Goal: Task Accomplishment & Management: Manage account settings

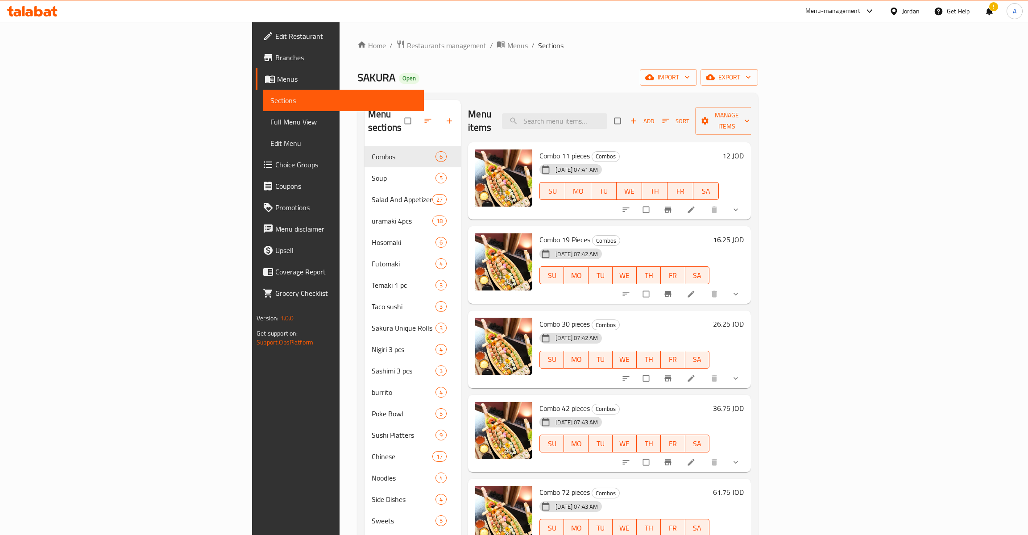
click at [407, 48] on span "Restaurants management" at bounding box center [446, 45] width 79 height 11
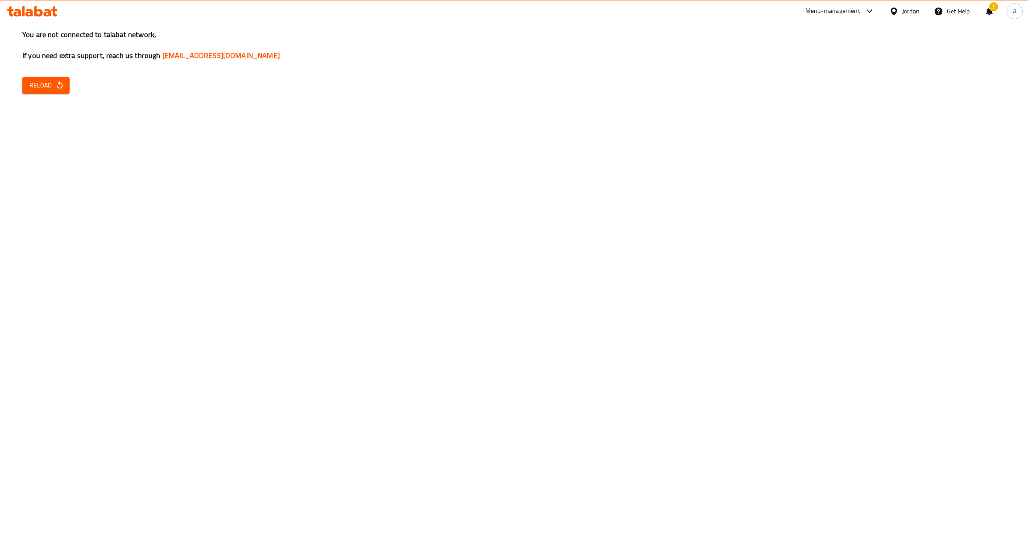
click at [60, 86] on icon "button" at bounding box center [59, 85] width 9 height 9
click at [648, 296] on div "You are not connected to talabat network, If you need extra support, reach us t…" at bounding box center [514, 267] width 1028 height 535
click at [63, 100] on div "You are not connected to talabat network, If you need extra support, reach us t…" at bounding box center [514, 267] width 1028 height 535
click at [56, 91] on span "Reload" at bounding box center [45, 85] width 33 height 11
click at [30, 90] on span "Reload" at bounding box center [45, 85] width 33 height 11
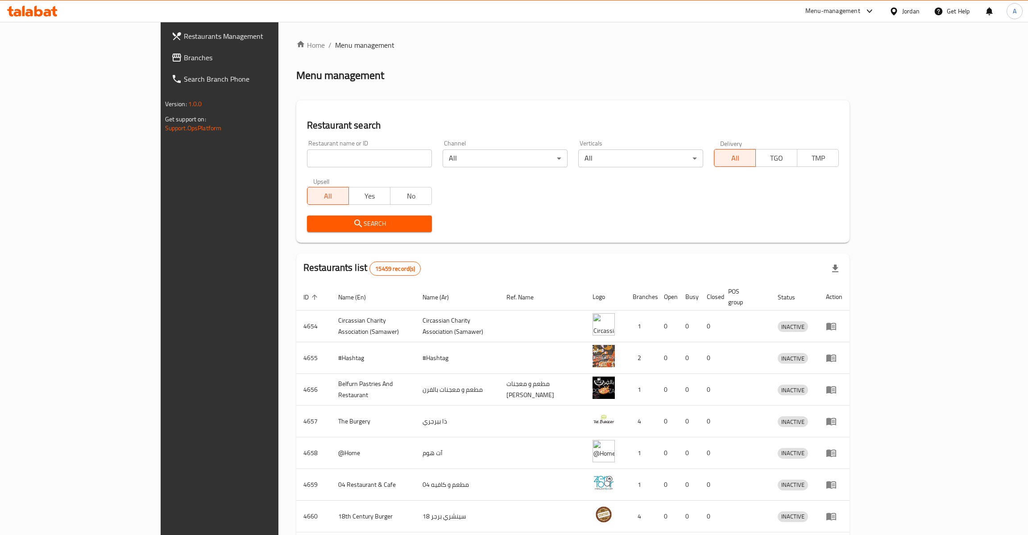
click at [307, 150] on div "Restaurant name or ID Restaurant name or ID" at bounding box center [369, 153] width 125 height 27
click at [307, 156] on input "search" at bounding box center [369, 159] width 125 height 18
click at [307, 160] on input "search" at bounding box center [369, 159] width 125 height 18
click at [469, 91] on div "Home / Menu management Menu management Restaurant search Restaurant name or ID …" at bounding box center [573, 349] width 554 height 618
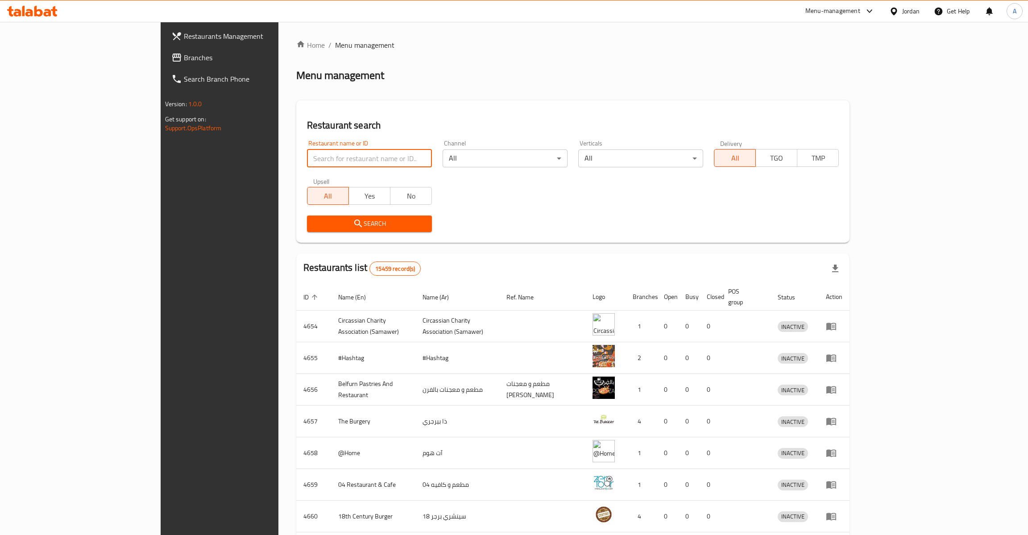
click at [307, 162] on input "search" at bounding box center [369, 159] width 125 height 18
click at [307, 154] on input "search" at bounding box center [369, 159] width 125 height 18
type input "عبادة"
click button "Search" at bounding box center [369, 224] width 125 height 17
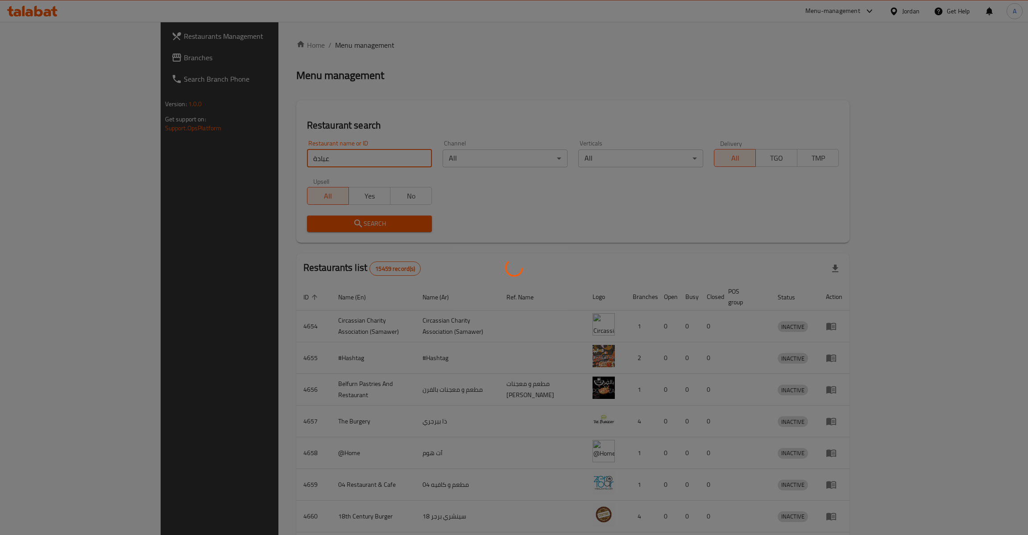
click button "Search" at bounding box center [369, 224] width 125 height 17
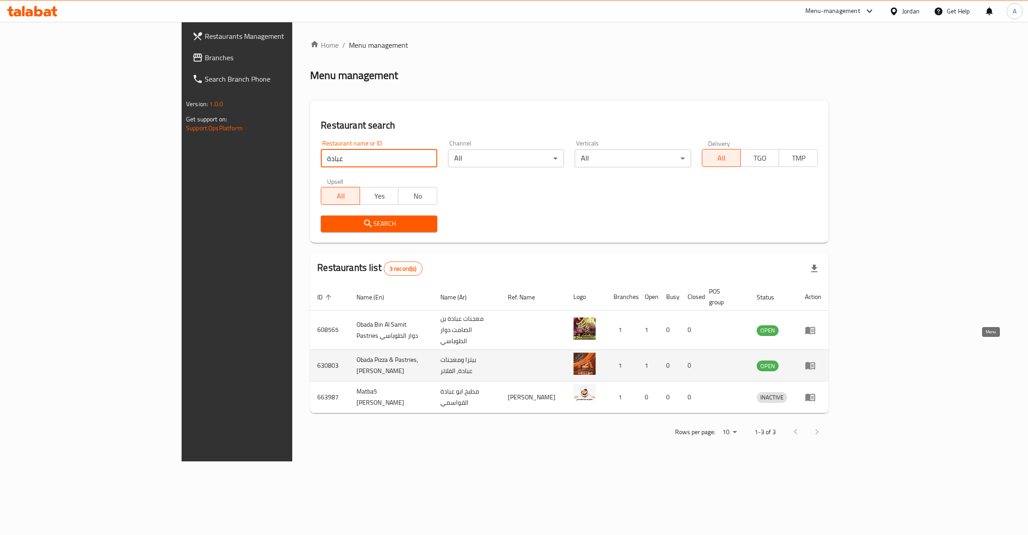
click at [815, 362] on icon "enhanced table" at bounding box center [811, 366] width 10 height 8
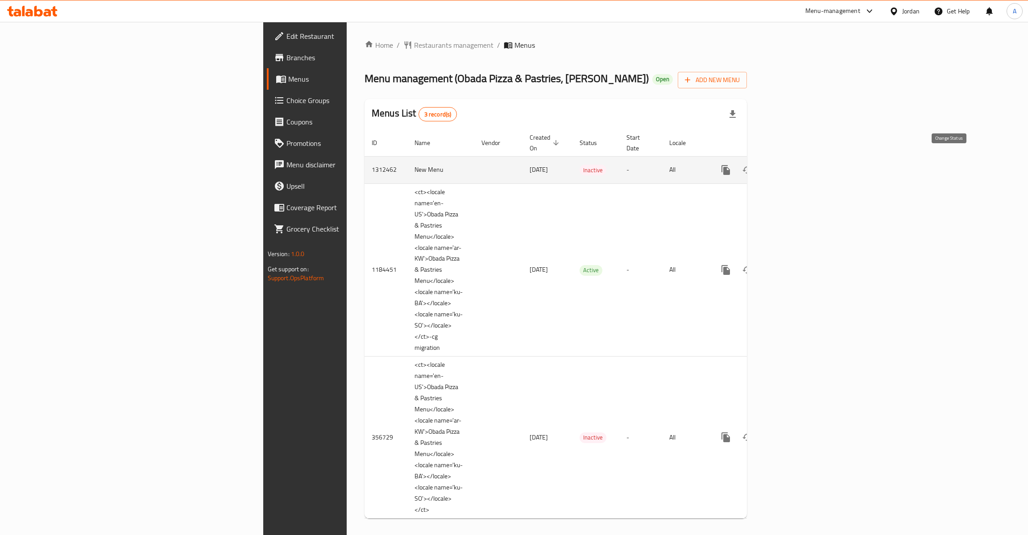
click at [758, 160] on button "enhanced table" at bounding box center [747, 169] width 21 height 21
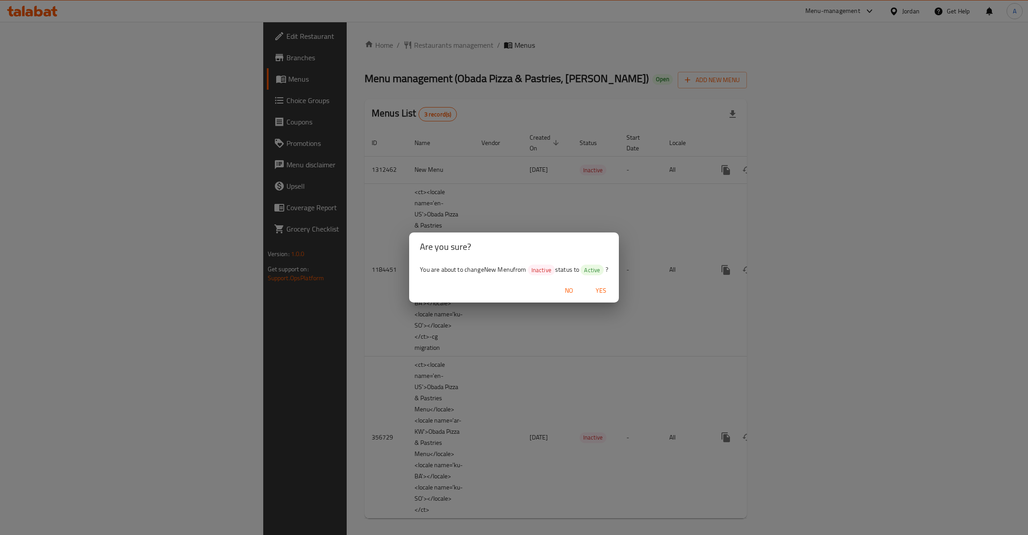
click at [602, 287] on span "Yes" at bounding box center [600, 290] width 21 height 11
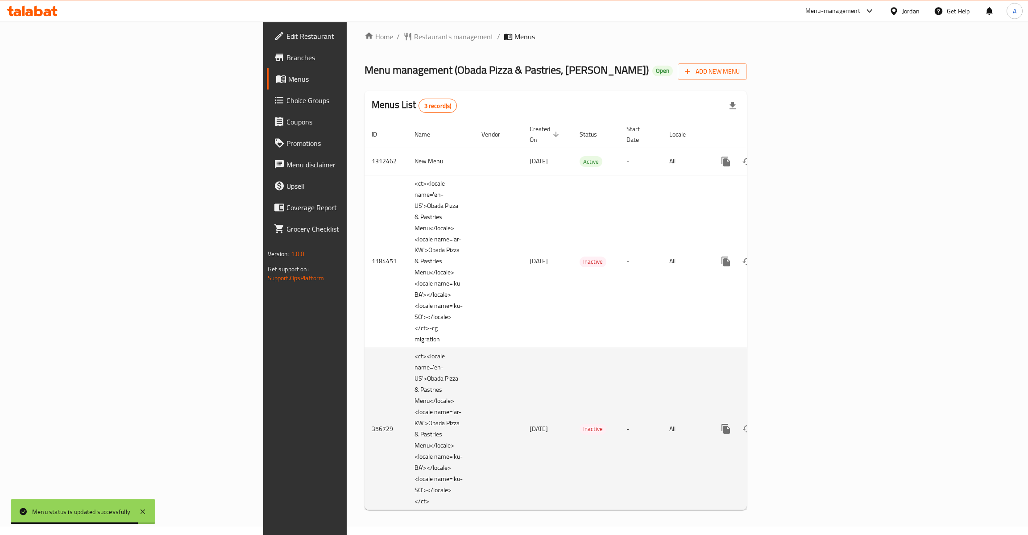
scroll to position [22, 0]
click at [801, 428] on link "enhanced table" at bounding box center [790, 428] width 21 height 21
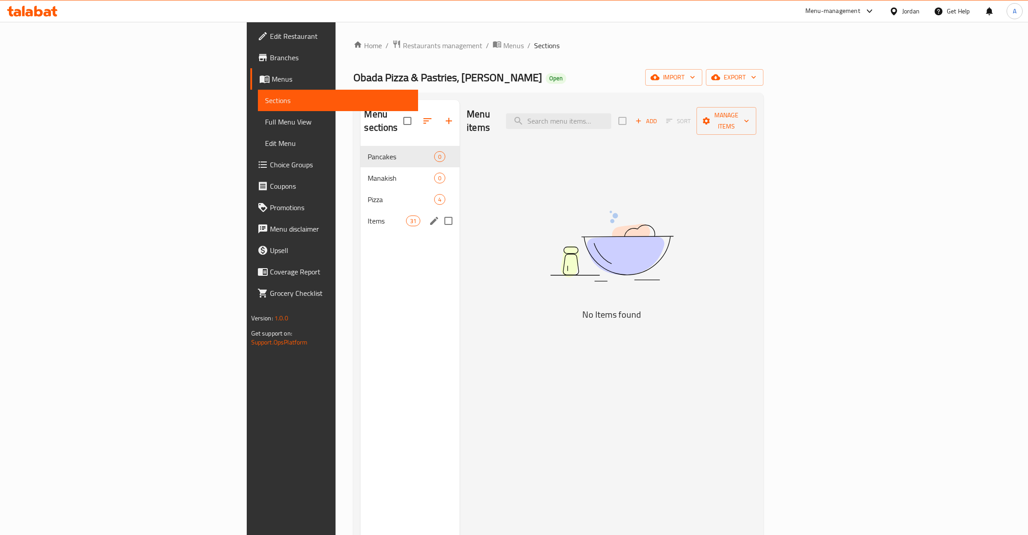
click at [361, 210] on div "Items 31" at bounding box center [410, 220] width 99 height 21
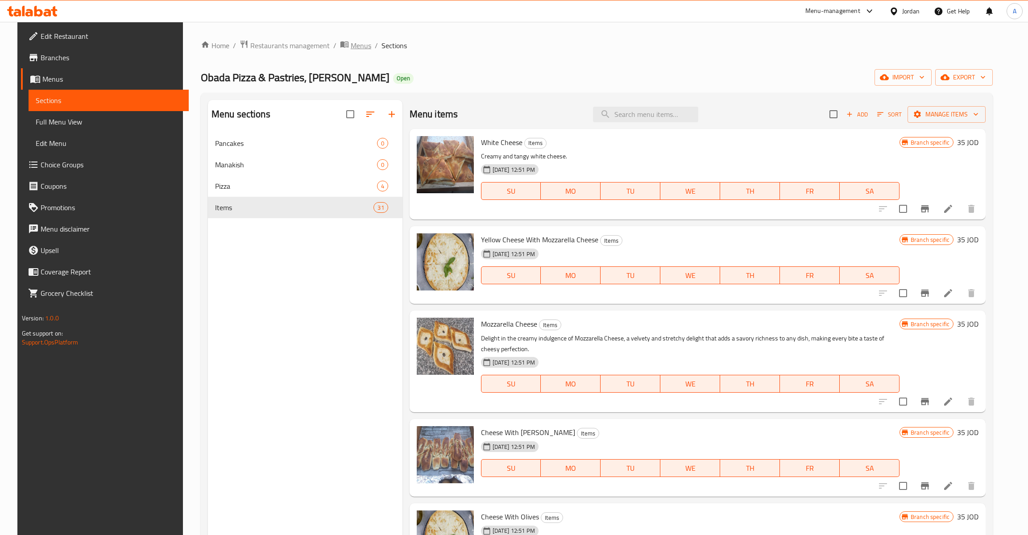
click at [351, 51] on span "Menus" at bounding box center [361, 45] width 21 height 11
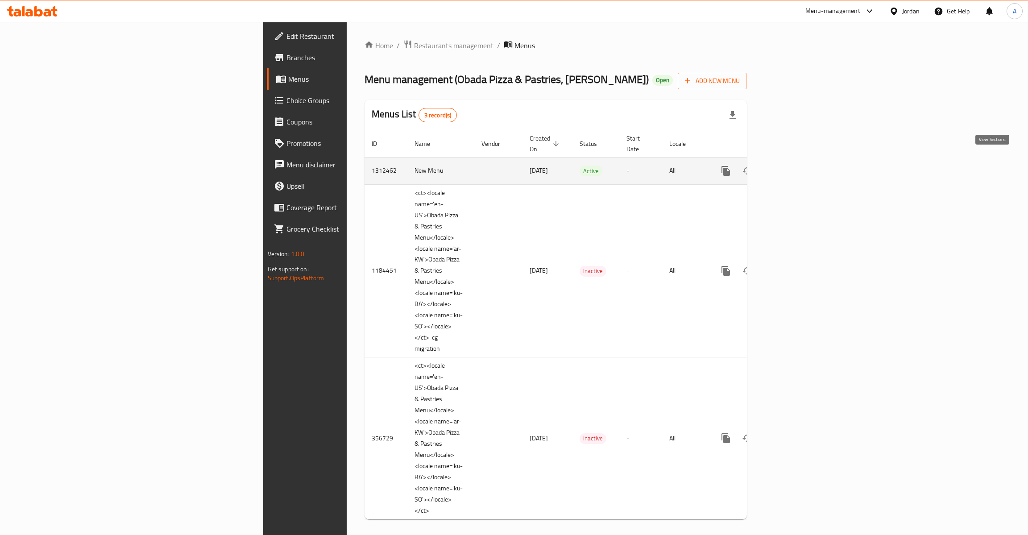
click at [801, 167] on link "enhanced table" at bounding box center [790, 170] width 21 height 21
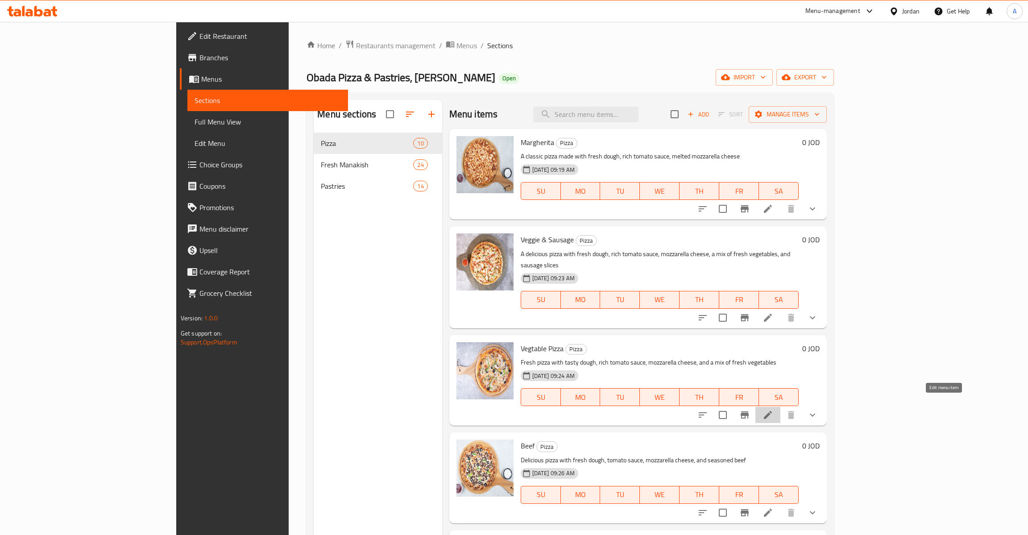
click at [773, 410] on icon at bounding box center [768, 415] width 11 height 11
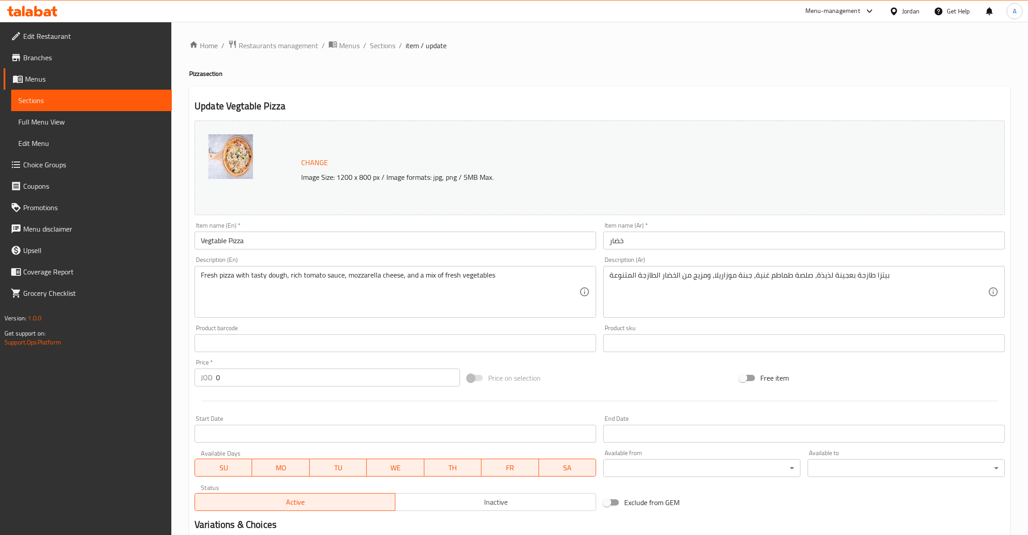
scroll to position [124, 0]
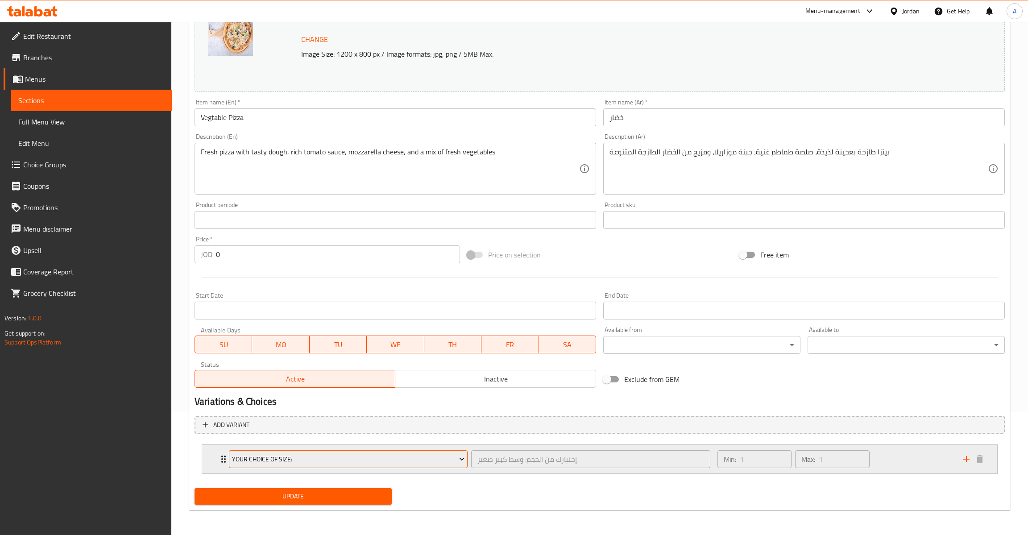
click at [310, 454] on span "Your Choice Of Size:" at bounding box center [348, 459] width 233 height 11
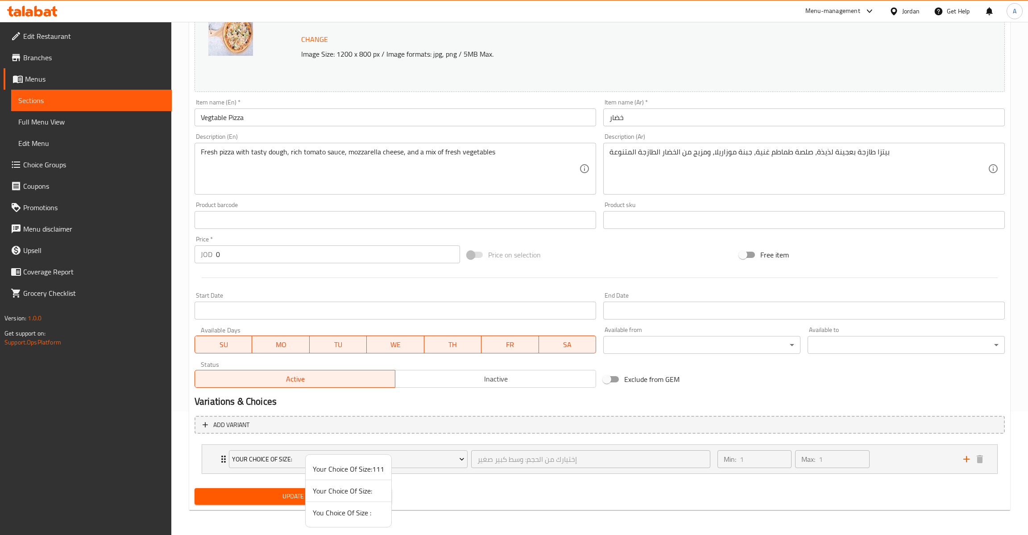
click at [338, 511] on span "You Choice Of Size :" at bounding box center [348, 512] width 71 height 11
click at [335, 513] on div "Home / Restaurants management / Menus / Sections / item / update Pizza section …" at bounding box center [599, 217] width 821 height 601
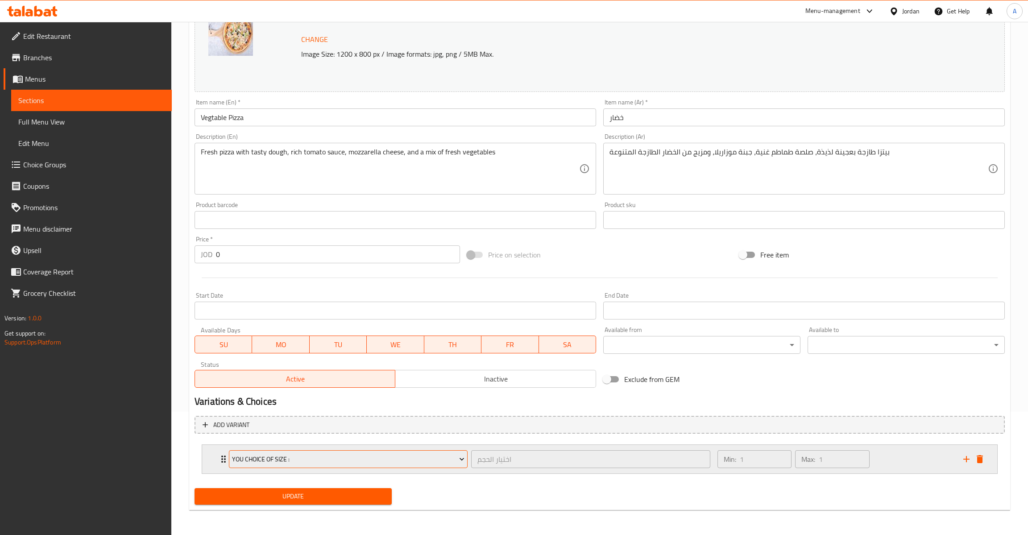
click at [300, 460] on span "You Choice Of Size :" at bounding box center [348, 459] width 233 height 11
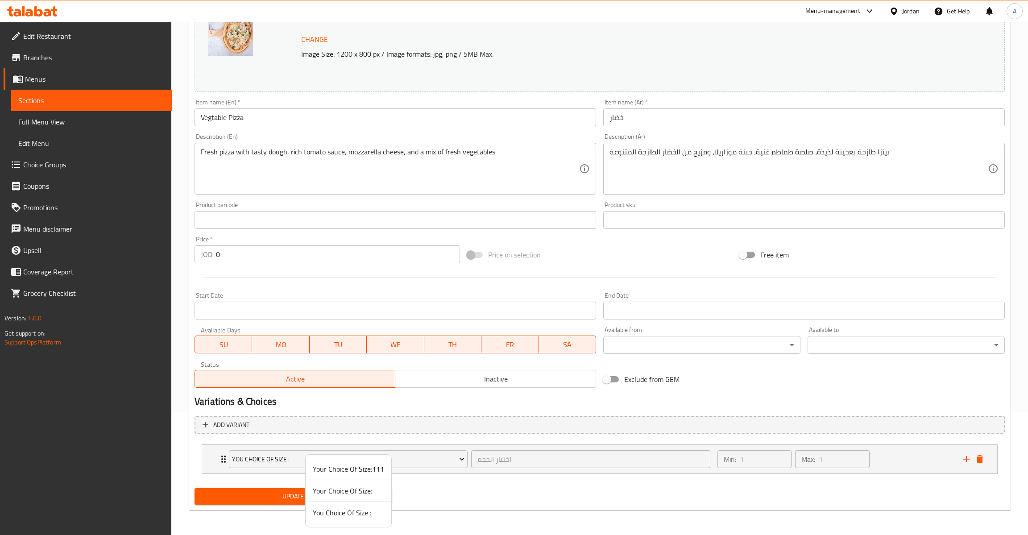
click at [338, 512] on span "You Choice Of Size :" at bounding box center [348, 512] width 71 height 11
click at [908, 461] on div "Min: 1 ​ Max: 1 ​" at bounding box center [835, 459] width 246 height 29
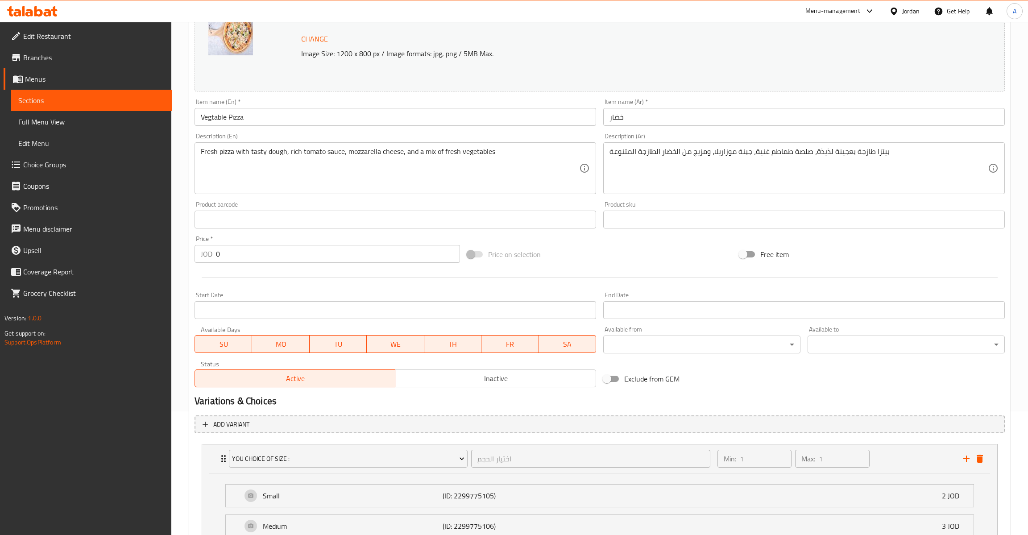
scroll to position [233, 0]
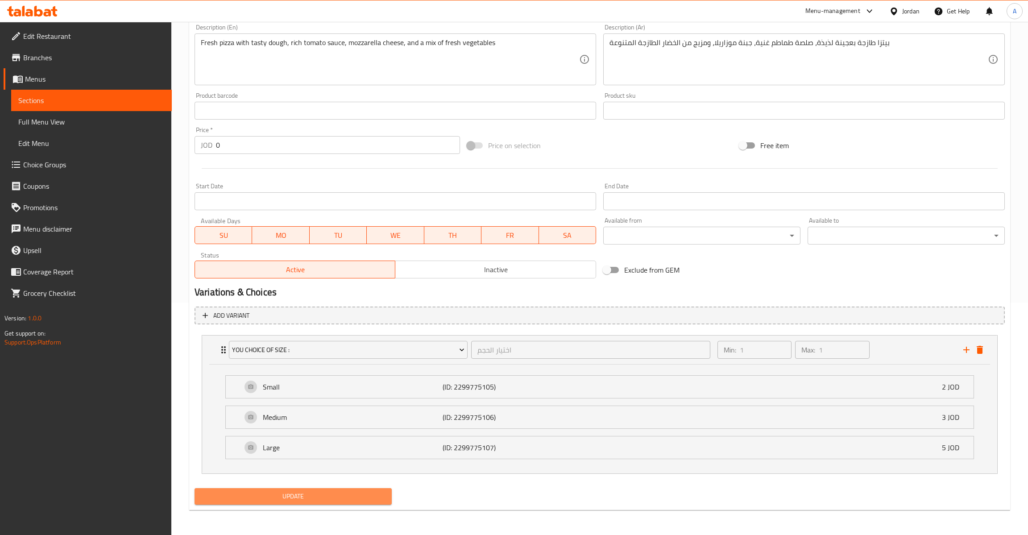
click at [319, 504] on button "Update" at bounding box center [293, 496] width 197 height 17
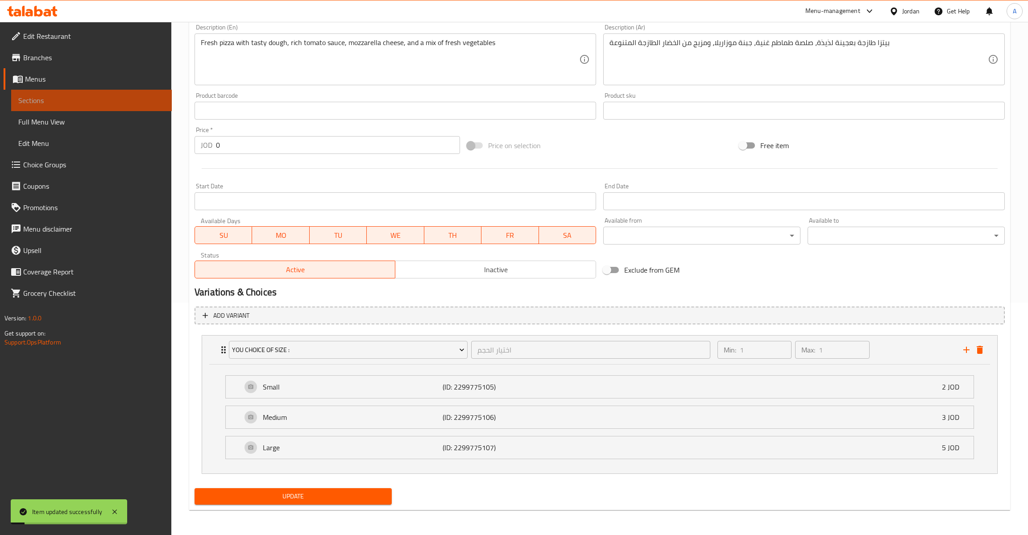
click at [55, 104] on span "Sections" at bounding box center [91, 100] width 146 height 11
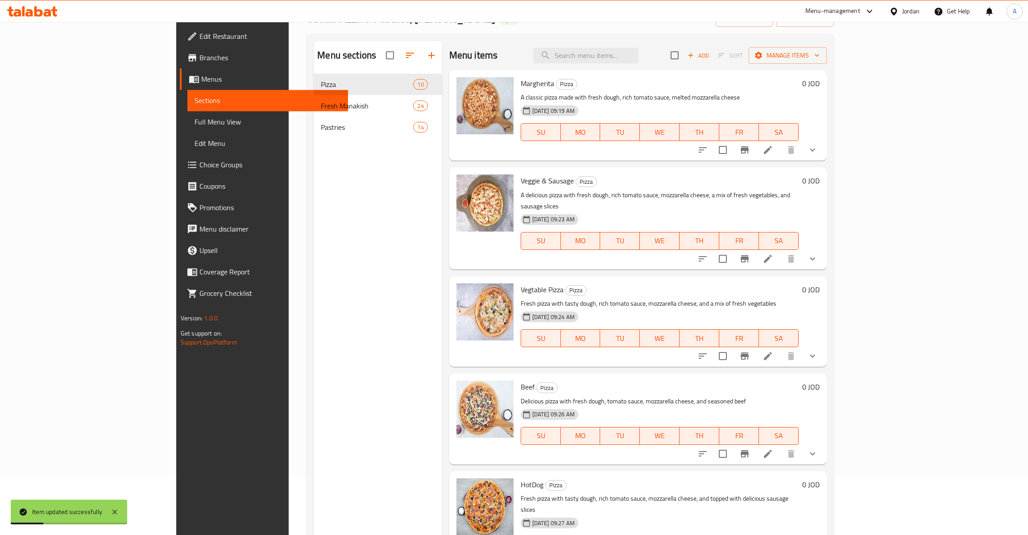
scroll to position [29, 0]
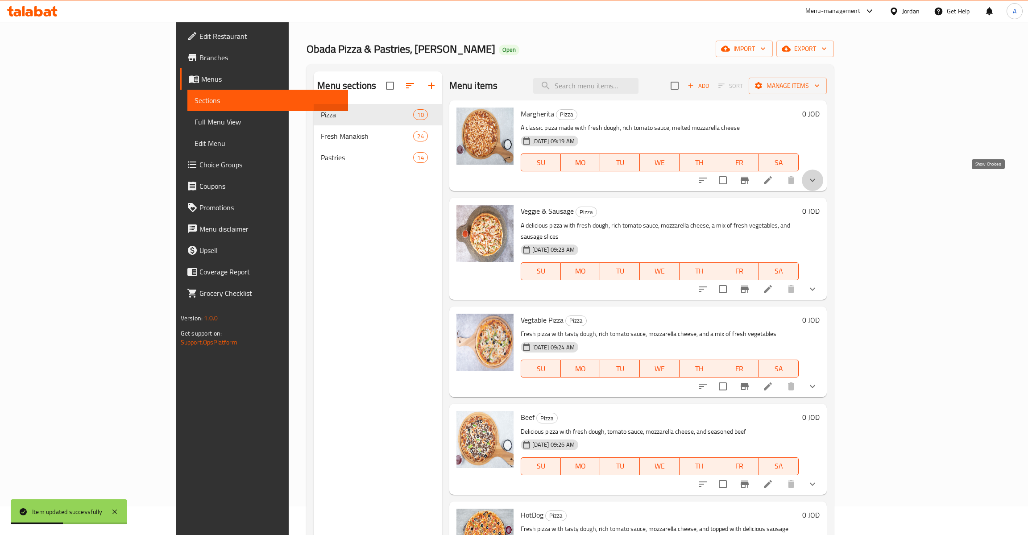
click at [818, 183] on icon "show more" at bounding box center [812, 180] width 11 height 11
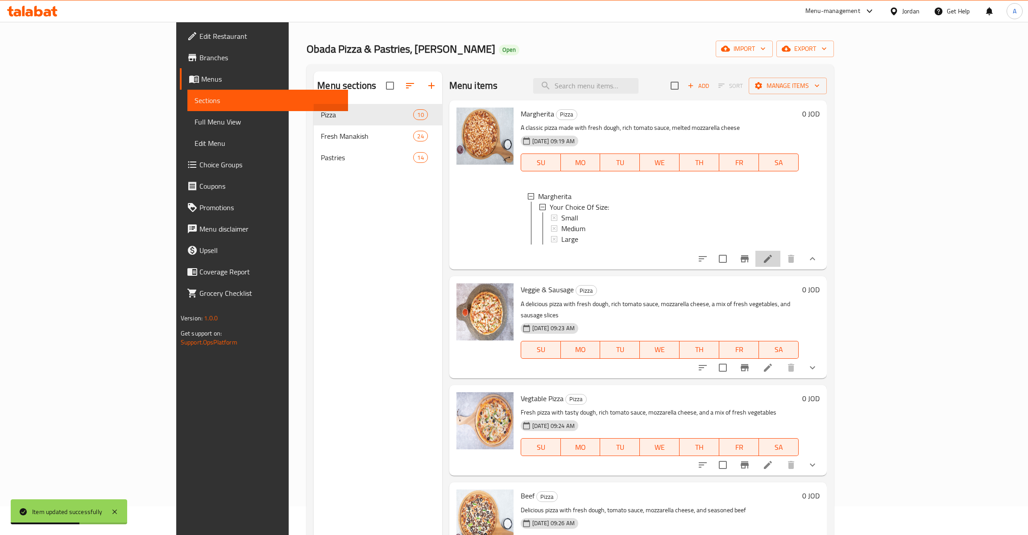
click at [773, 257] on icon at bounding box center [768, 258] width 11 height 11
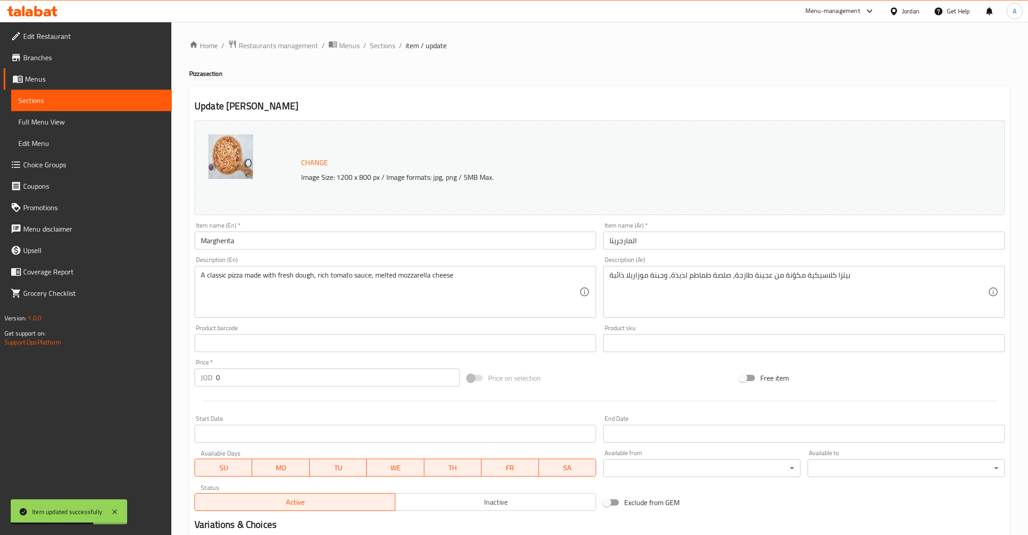
scroll to position [124, 0]
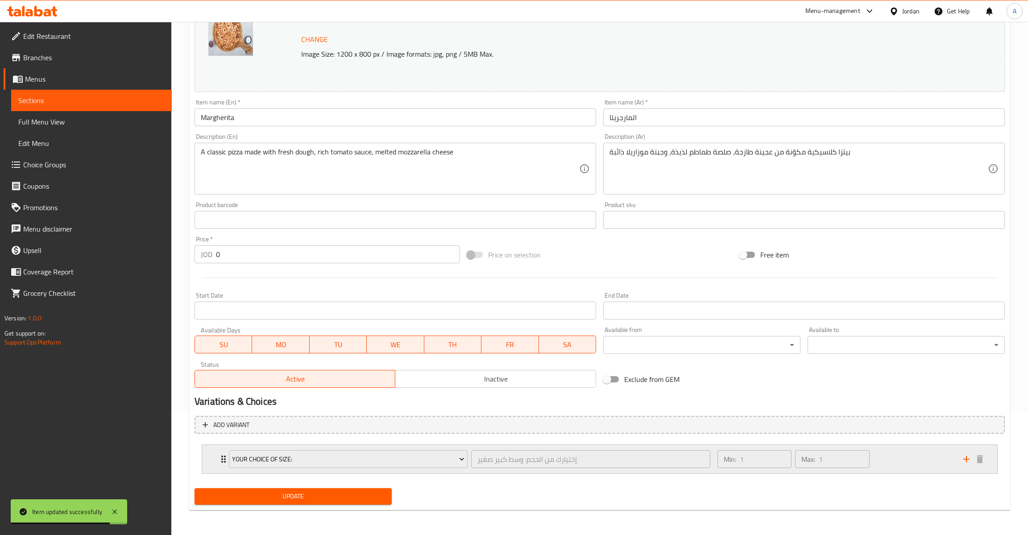
click at [219, 457] on icon "Expand" at bounding box center [223, 459] width 11 height 11
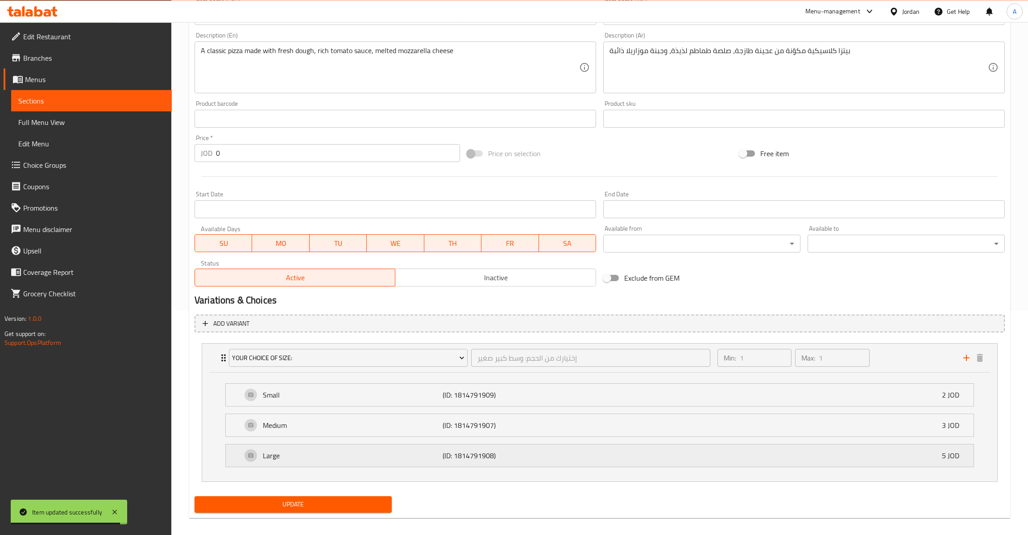
scroll to position [233, 0]
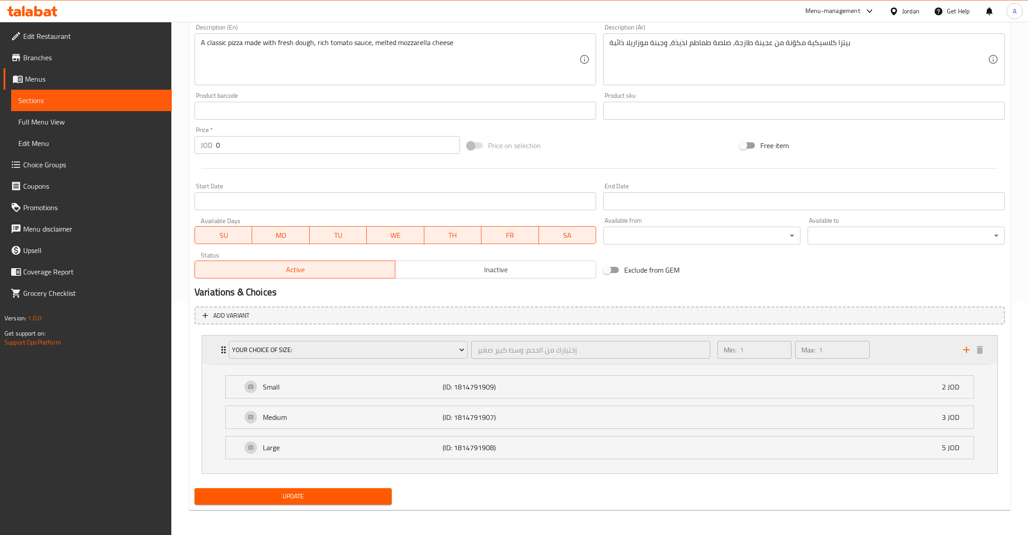
click at [420, 362] on div "Your Choice Of Size: إختيارك من الحجم: وسط كبير صغير ​" at bounding box center [470, 350] width 492 height 29
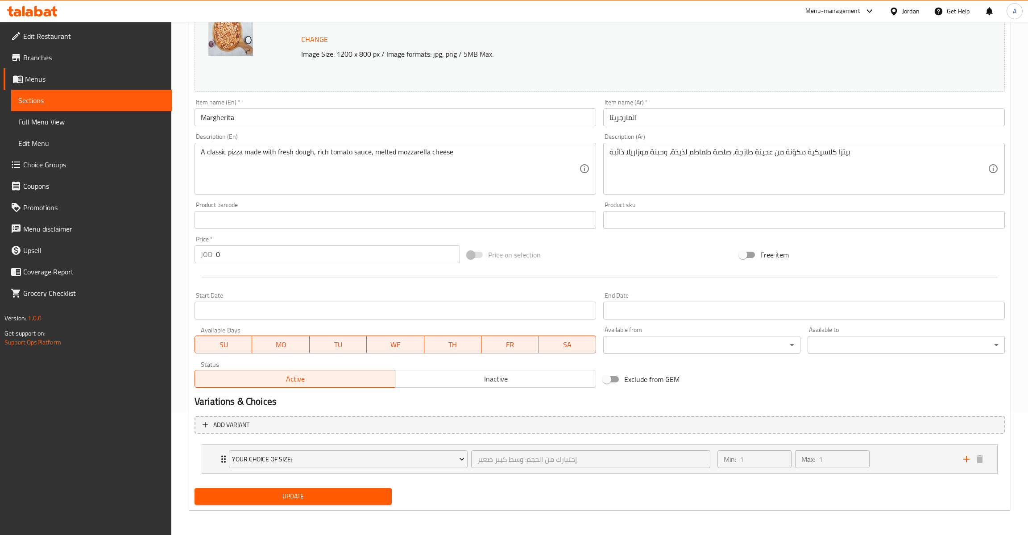
scroll to position [124, 0]
click at [289, 454] on span "Your Choice Of Size:" at bounding box center [348, 459] width 233 height 11
click at [345, 515] on span "You Choice Of Size :" at bounding box center [348, 512] width 71 height 11
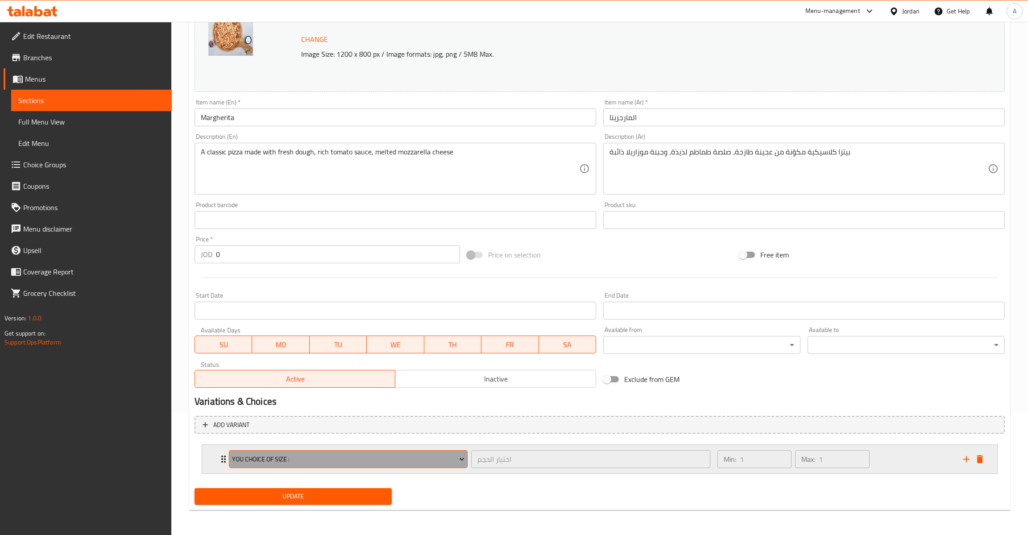
click at [336, 456] on span "You Choice Of Size :" at bounding box center [348, 459] width 233 height 11
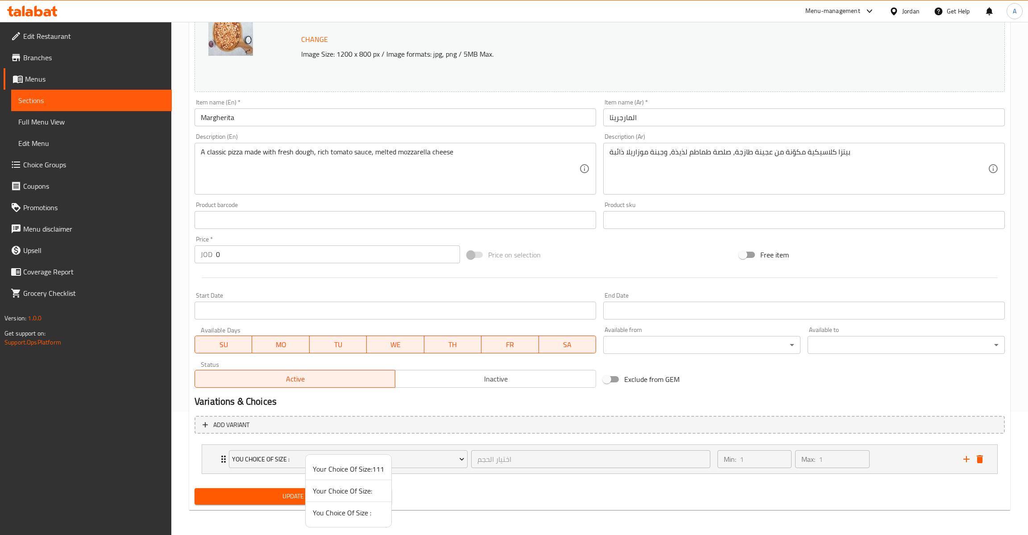
click at [346, 516] on span "You Choice Of Size :" at bounding box center [348, 512] width 71 height 11
click at [902, 456] on div "Min: 1 ​ Max: 1 ​" at bounding box center [835, 459] width 246 height 29
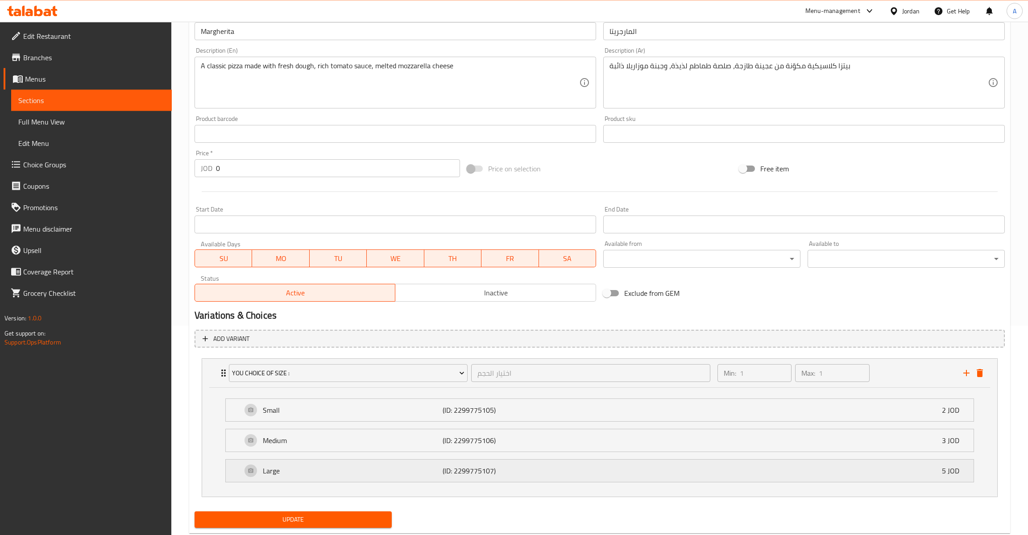
scroll to position [232, 0]
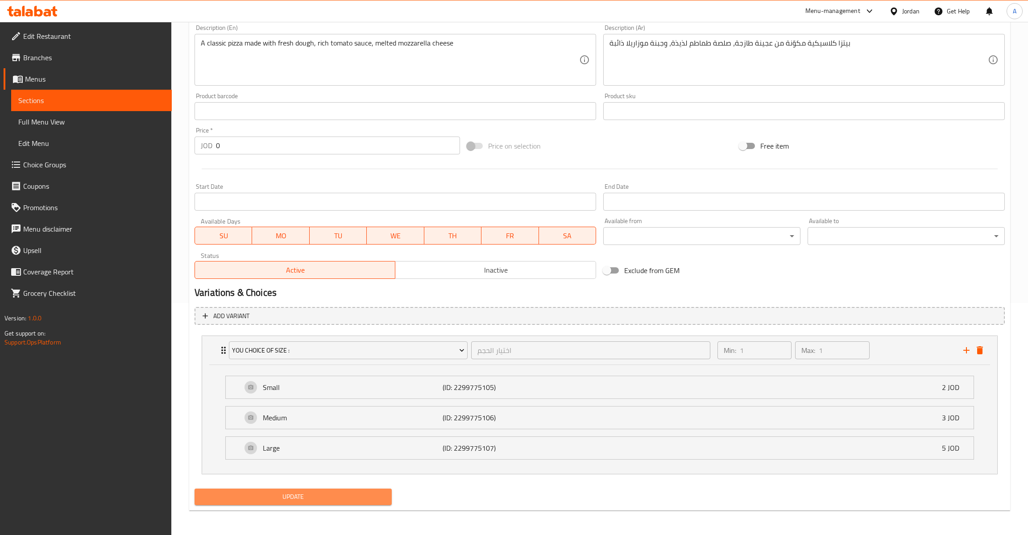
click at [322, 503] on span "Update" at bounding box center [293, 496] width 183 height 11
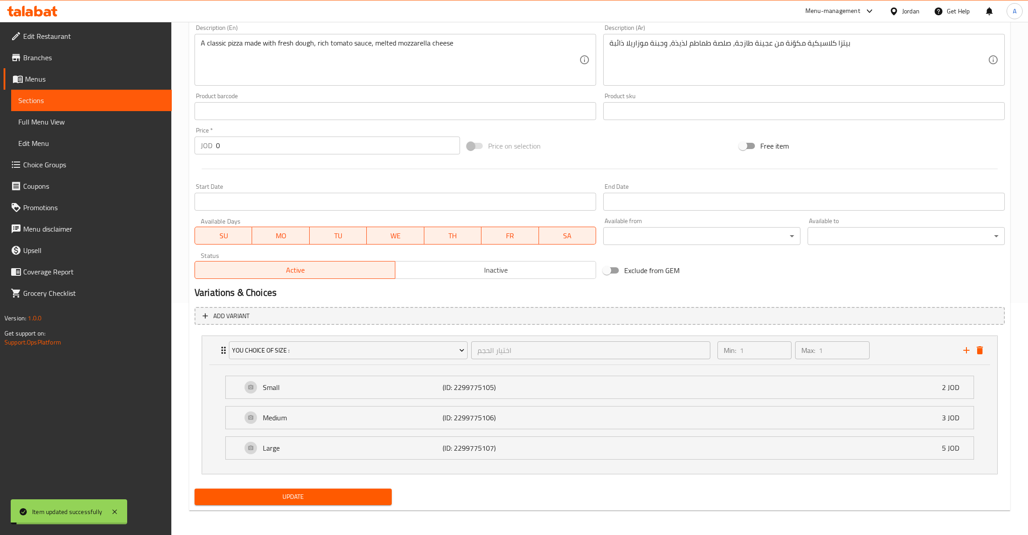
click at [290, 501] on span "Update" at bounding box center [293, 496] width 183 height 11
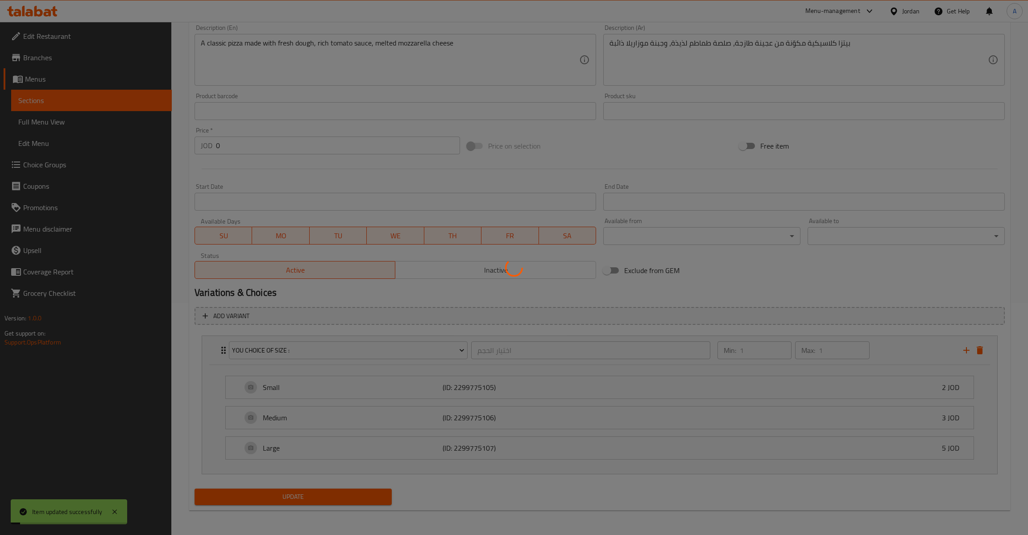
click at [290, 501] on div at bounding box center [514, 267] width 1028 height 535
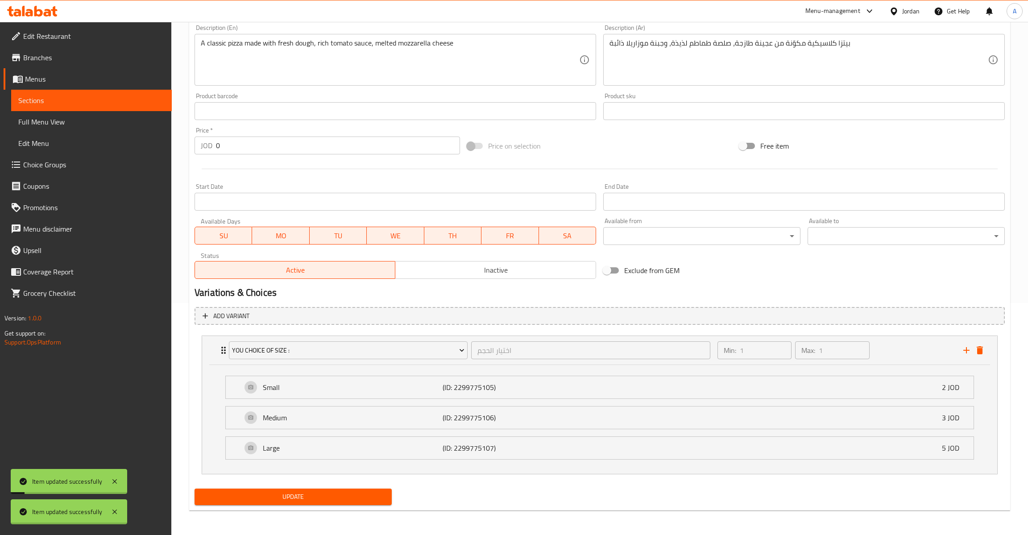
click at [290, 501] on div at bounding box center [514, 267] width 1028 height 535
click at [290, 501] on span "Update" at bounding box center [293, 496] width 183 height 11
click at [290, 501] on div at bounding box center [514, 267] width 1028 height 535
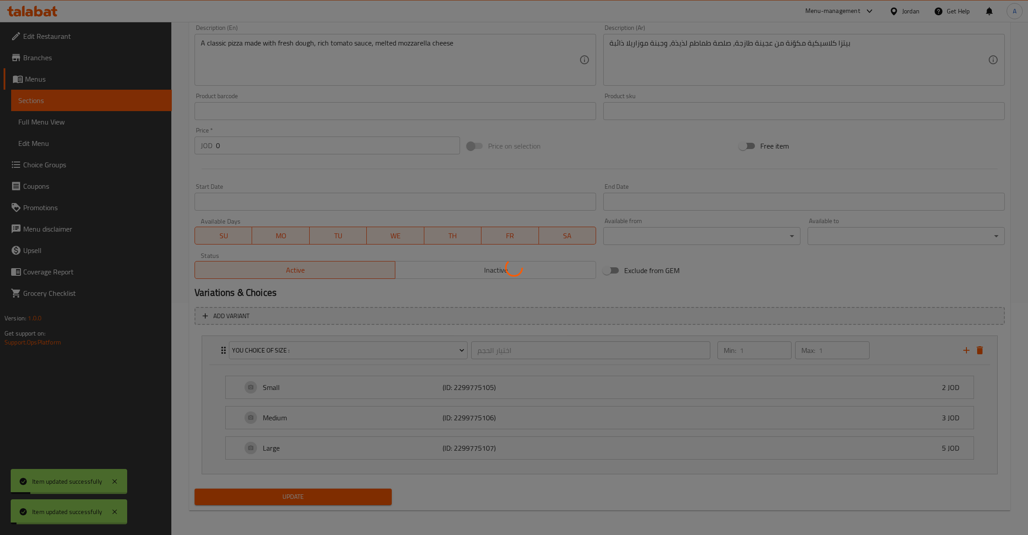
click at [290, 501] on div at bounding box center [514, 267] width 1028 height 535
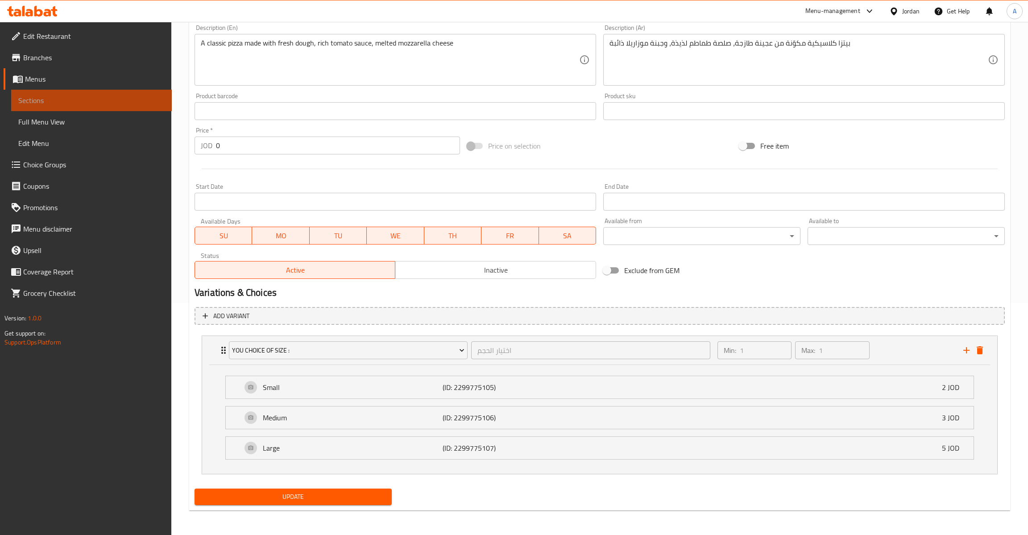
click at [66, 100] on span "Sections" at bounding box center [91, 100] width 146 height 11
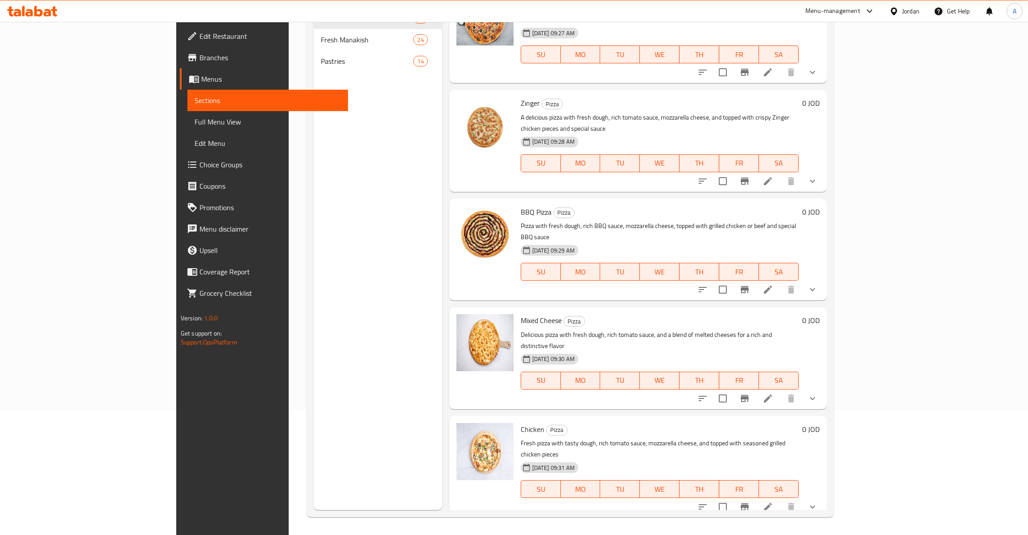
scroll to position [462, 0]
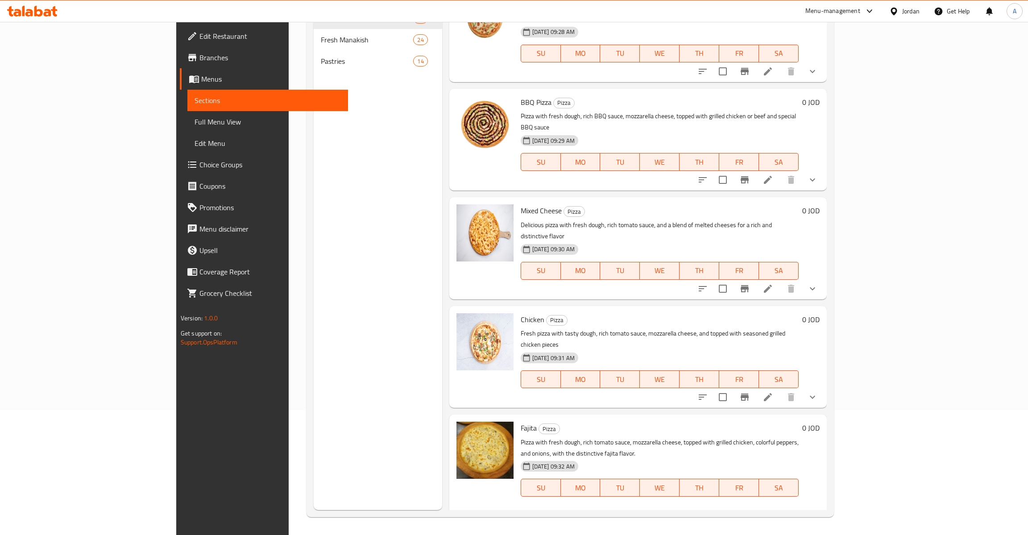
scroll to position [541, 0]
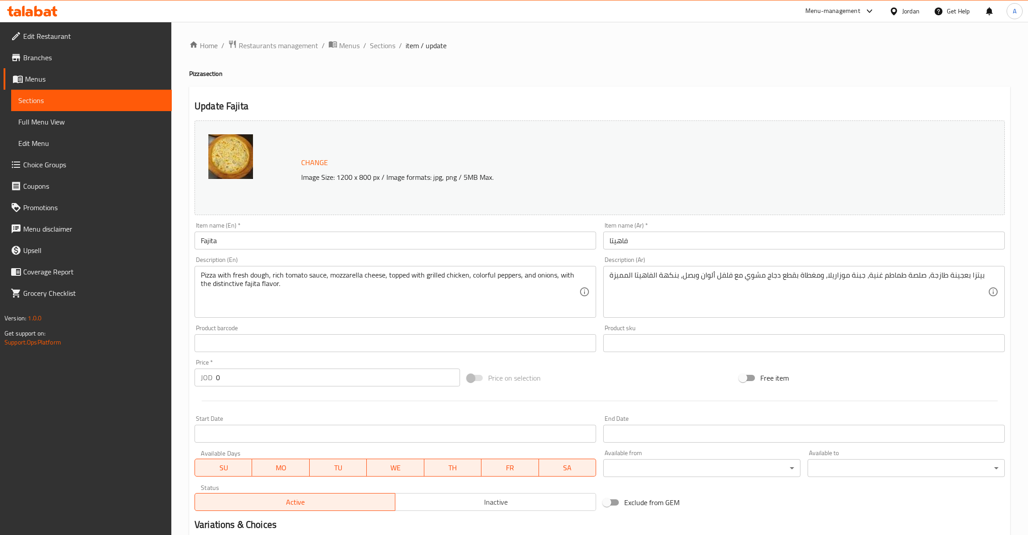
scroll to position [124, 0]
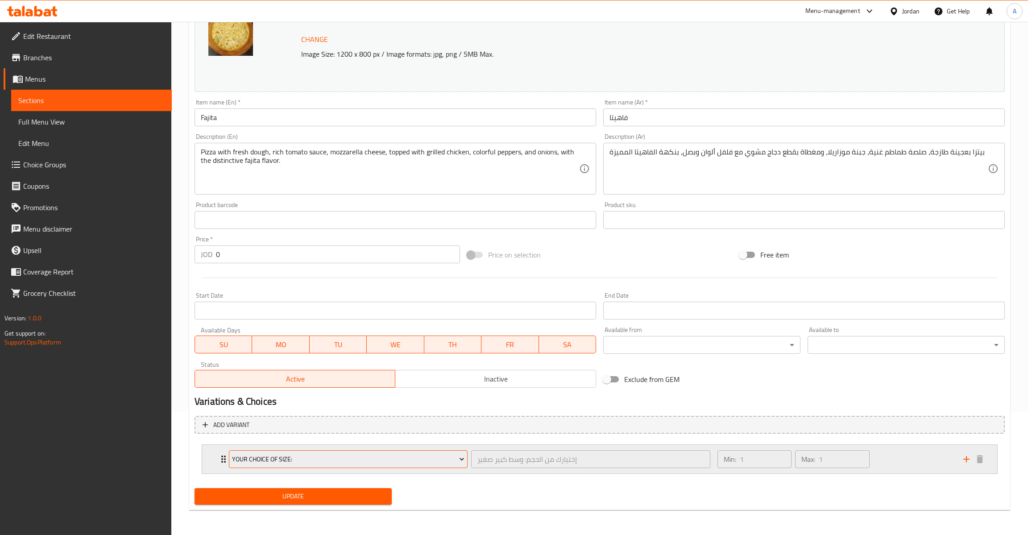
click at [292, 454] on span "Your Choice Of Size:" at bounding box center [348, 459] width 233 height 11
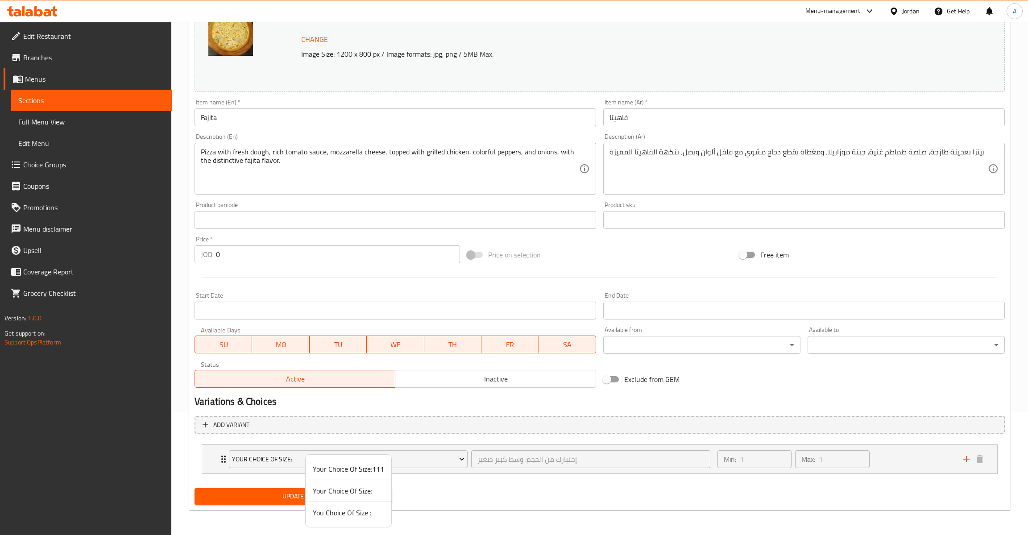
click at [342, 513] on span "You Choice Of Size :" at bounding box center [348, 512] width 71 height 11
click at [357, 503] on button "Update" at bounding box center [293, 496] width 197 height 17
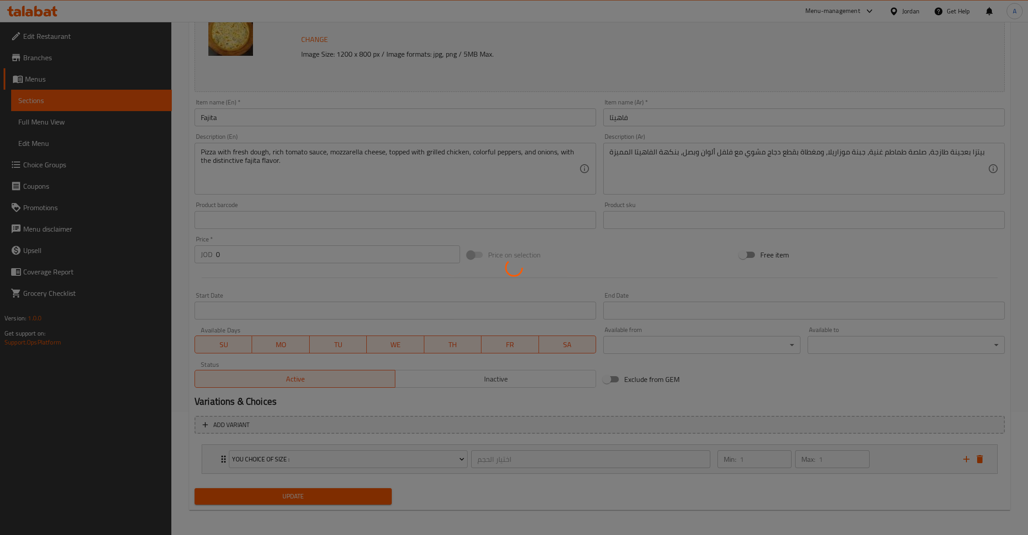
click at [357, 503] on div at bounding box center [514, 267] width 1028 height 535
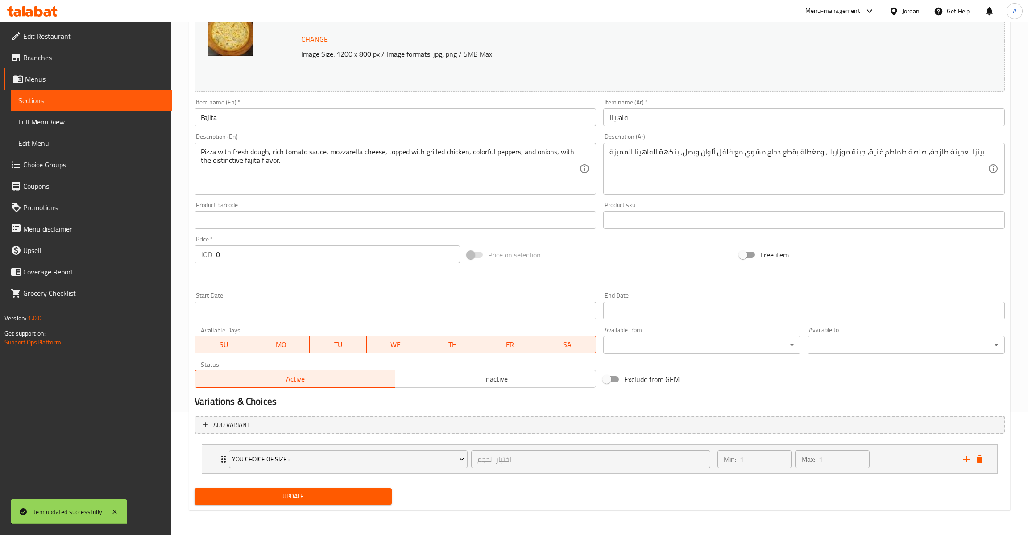
click at [357, 503] on button "Update" at bounding box center [293, 496] width 197 height 17
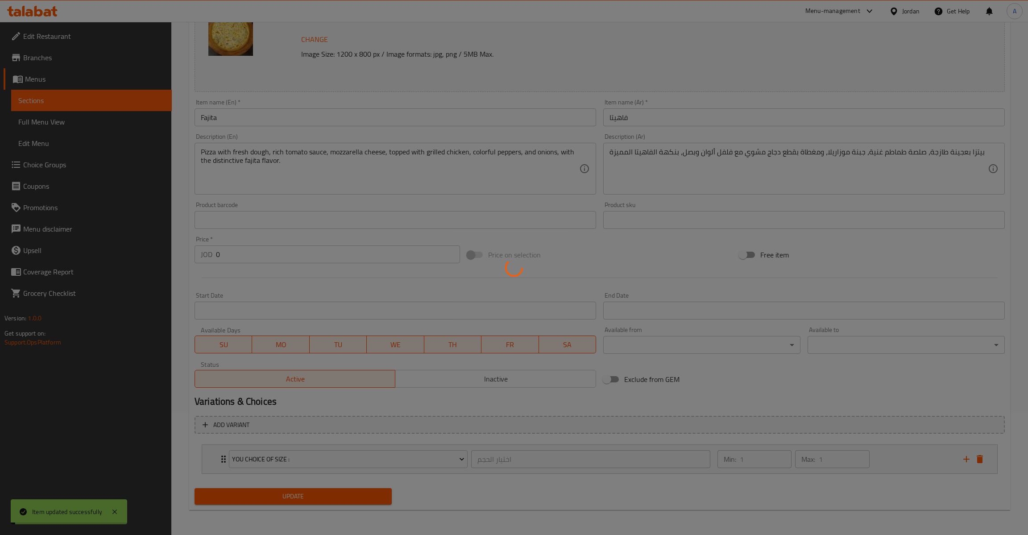
click at [357, 503] on div at bounding box center [514, 267] width 1028 height 535
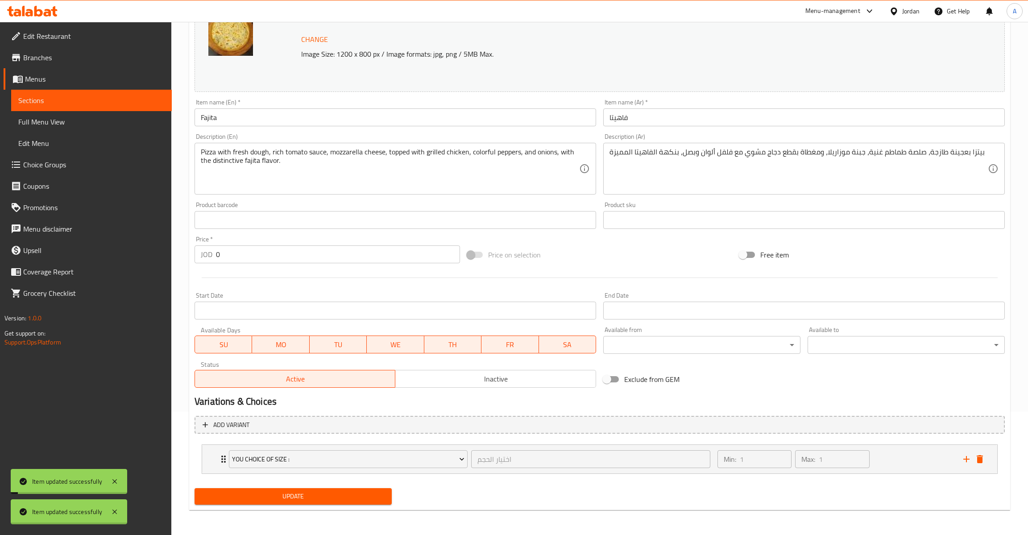
click at [357, 503] on div at bounding box center [514, 267] width 1028 height 535
click at [357, 503] on button "Update" at bounding box center [293, 496] width 197 height 17
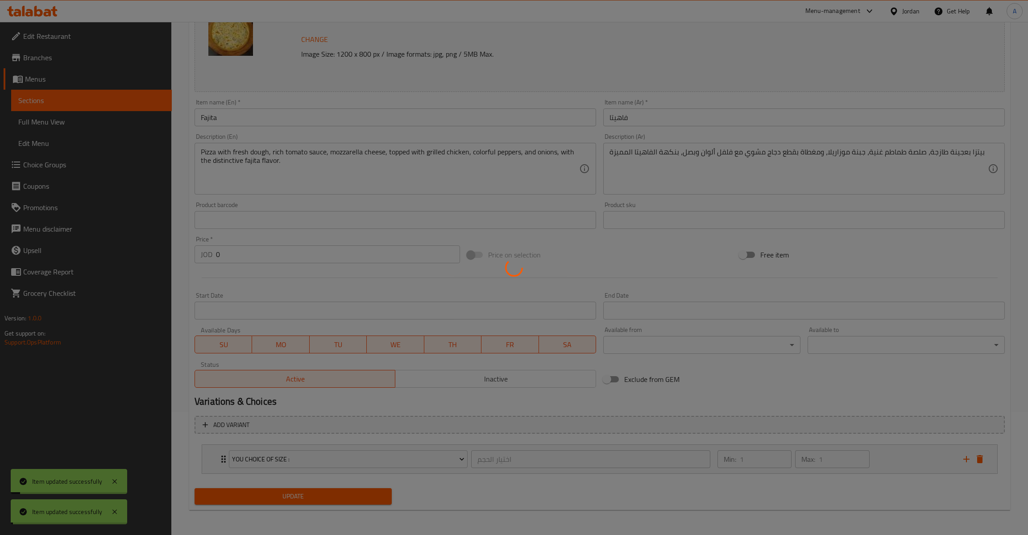
click at [357, 503] on div at bounding box center [514, 267] width 1028 height 535
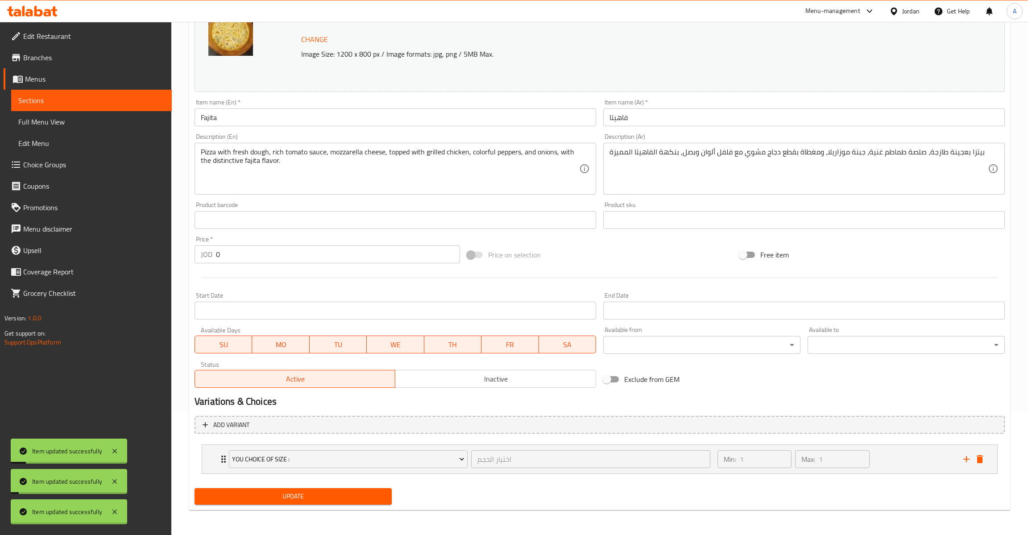
click at [357, 503] on div at bounding box center [514, 267] width 1028 height 535
click at [357, 503] on button "Update" at bounding box center [293, 496] width 197 height 17
click at [357, 503] on div at bounding box center [514, 267] width 1028 height 535
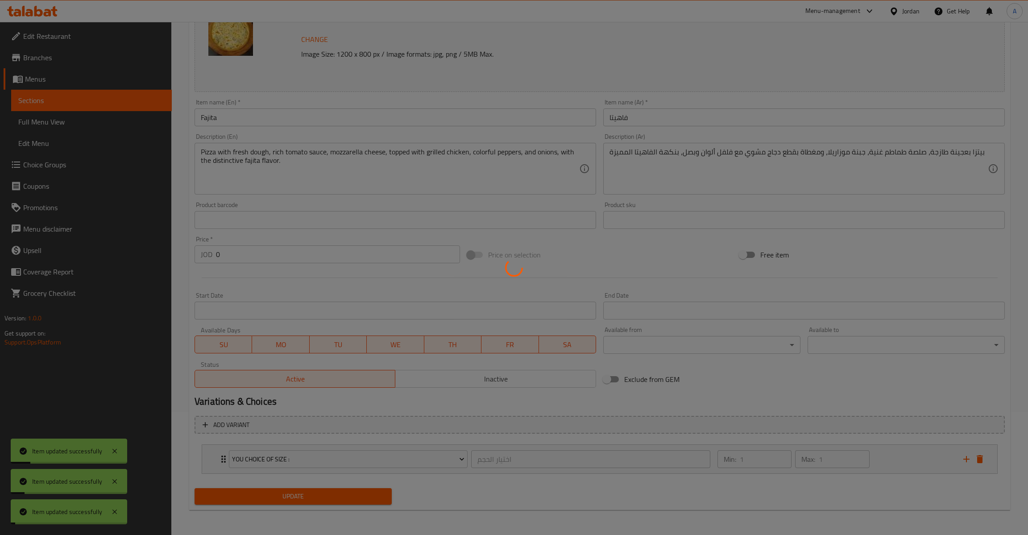
click at [357, 503] on div at bounding box center [514, 267] width 1028 height 535
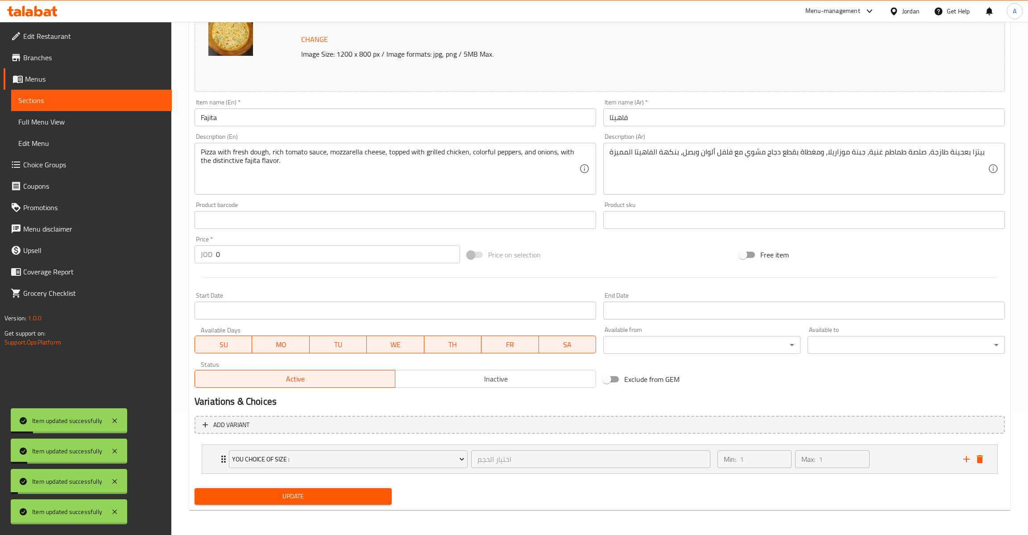
click at [357, 503] on div "Home / Restaurants management / Menus / Sections / item / update Pizza section …" at bounding box center [599, 217] width 821 height 601
click at [357, 503] on button "Update" at bounding box center [293, 496] width 197 height 17
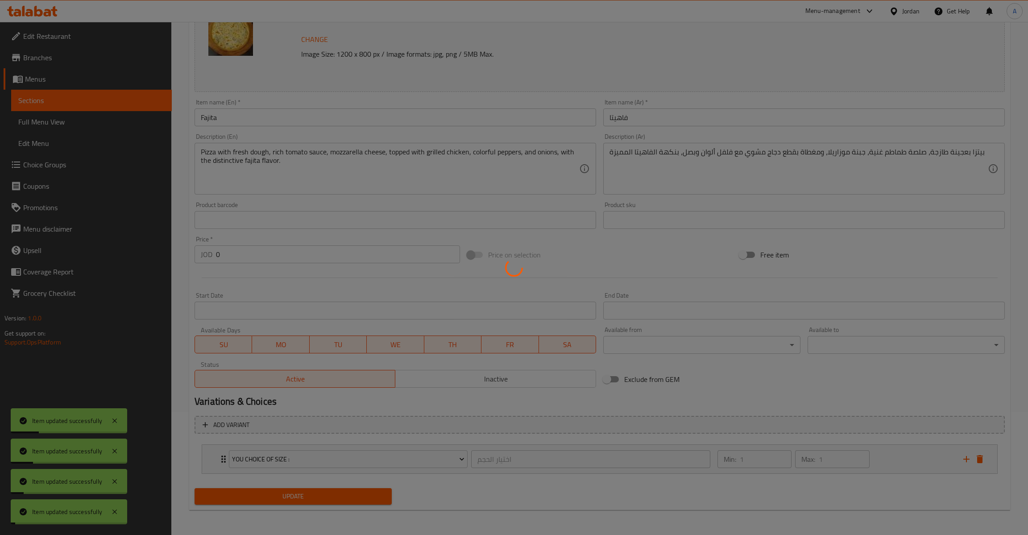
click at [357, 503] on div at bounding box center [514, 267] width 1028 height 535
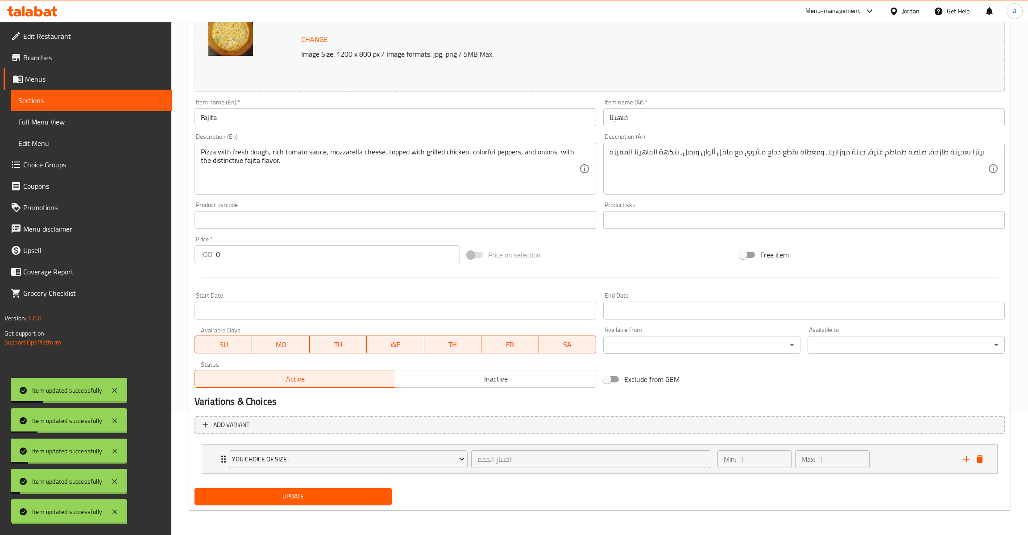
click at [357, 503] on button "Update" at bounding box center [293, 496] width 197 height 17
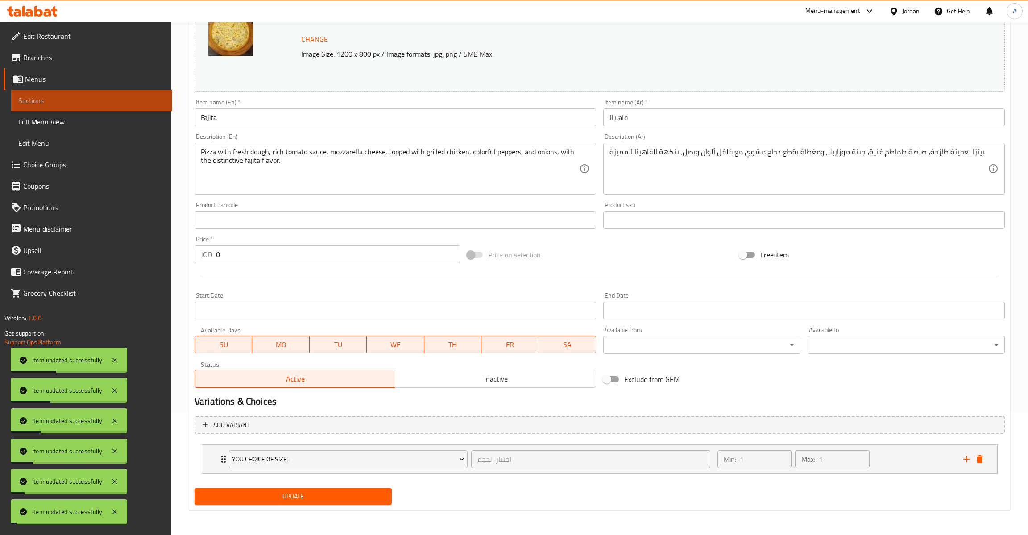
click at [71, 104] on span "Sections" at bounding box center [91, 100] width 146 height 11
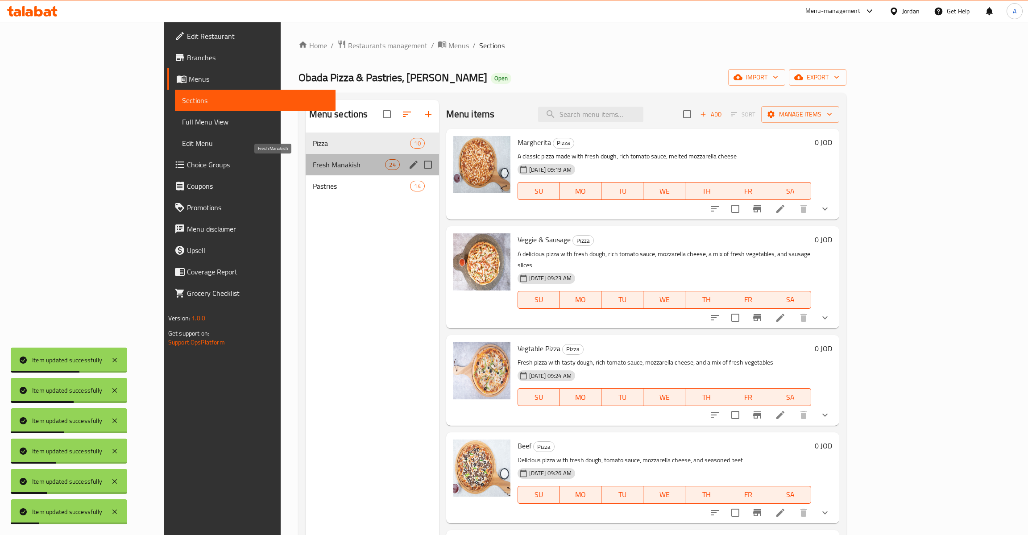
click at [321, 170] on span "Fresh Manakish" at bounding box center [349, 164] width 73 height 11
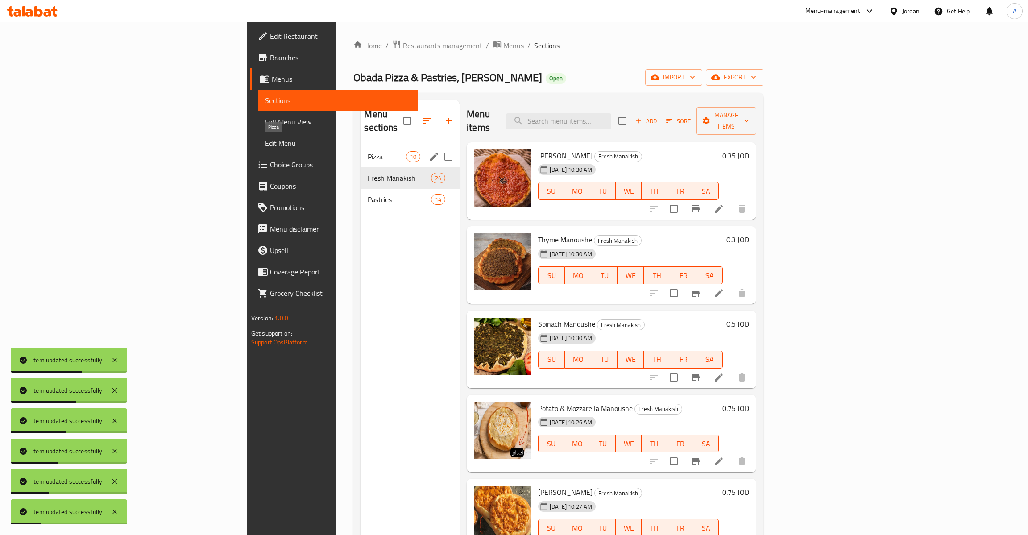
click at [368, 151] on span "Pizza" at bounding box center [387, 156] width 38 height 11
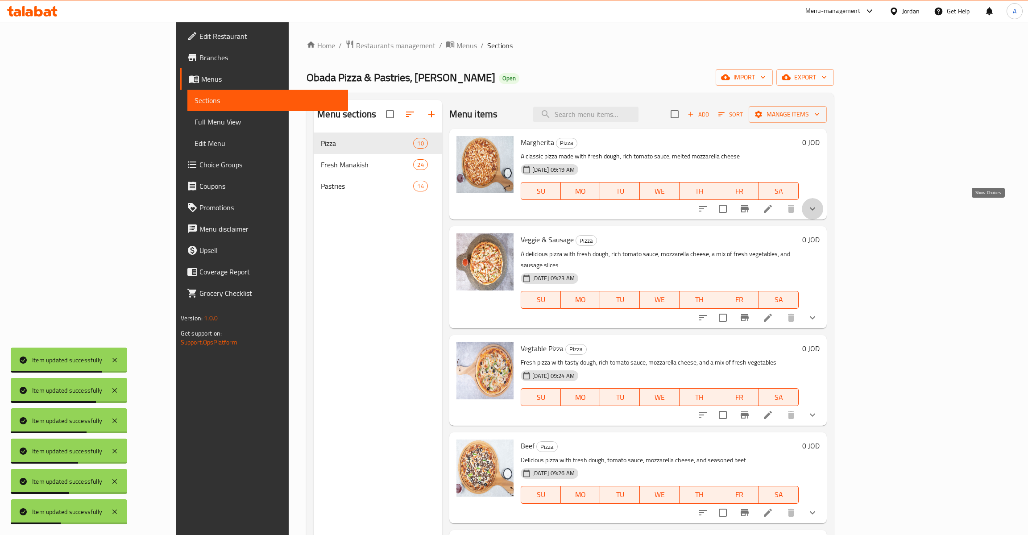
click at [818, 210] on icon "show more" at bounding box center [812, 209] width 11 height 11
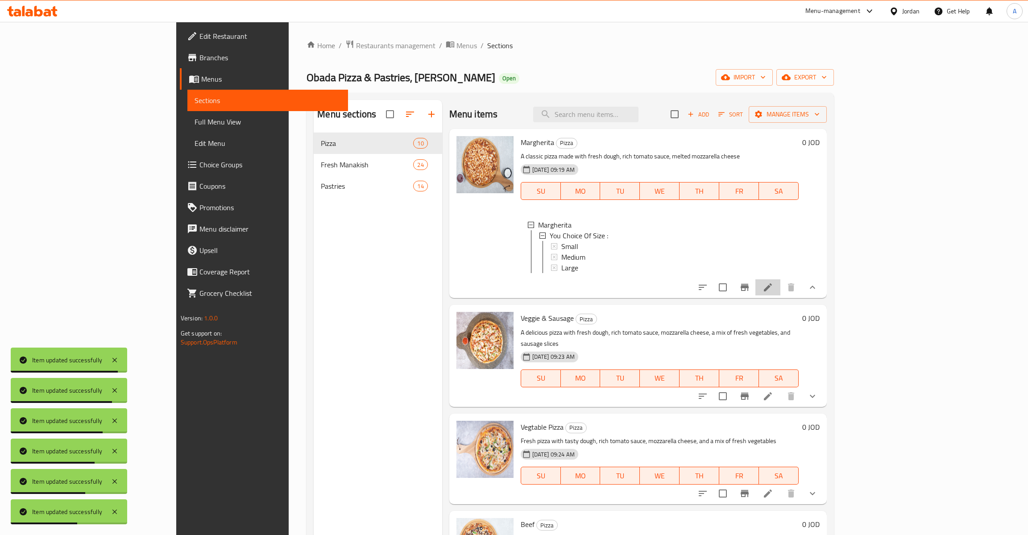
click at [781, 286] on li at bounding box center [768, 287] width 25 height 16
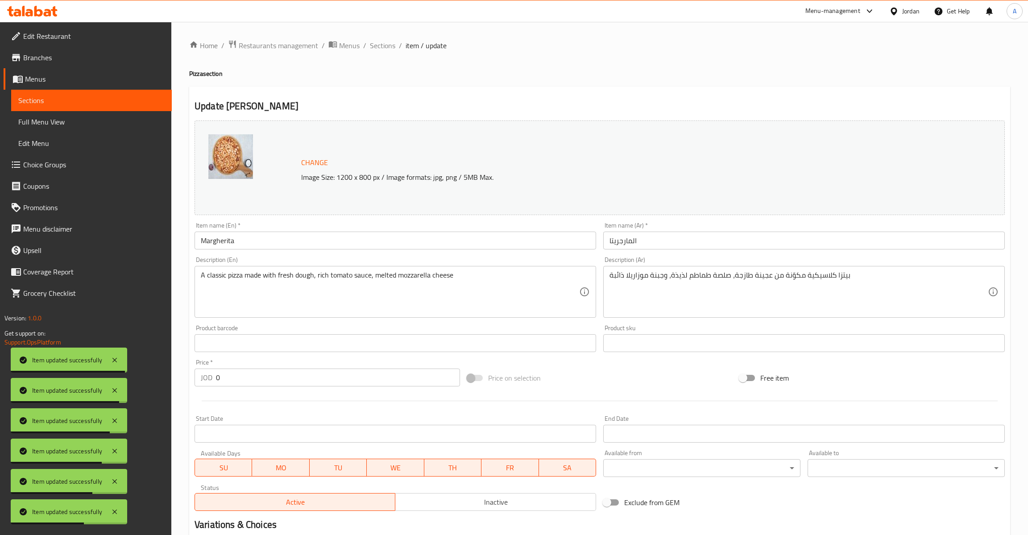
scroll to position [124, 0]
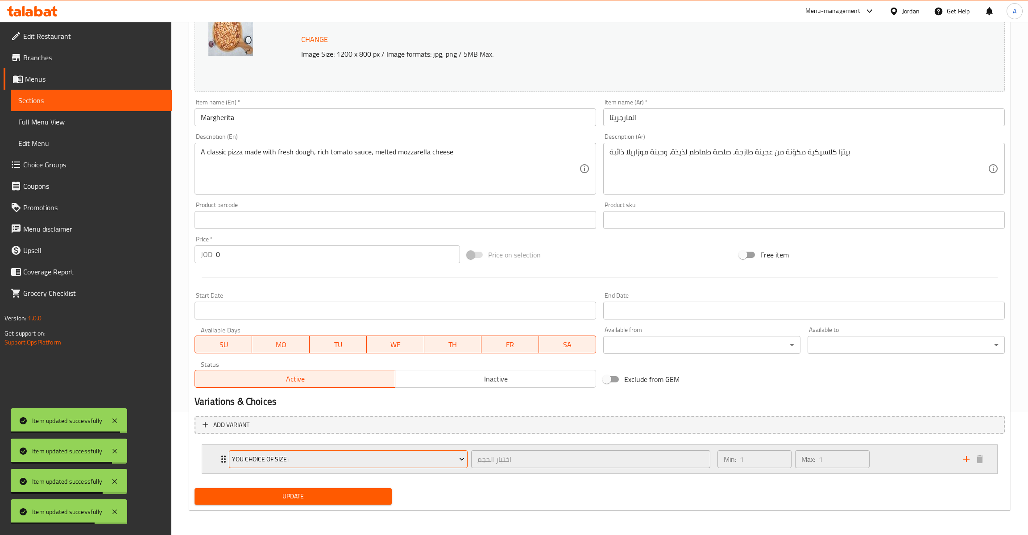
click at [287, 466] on button "You Choice Of Size :" at bounding box center [348, 459] width 239 height 18
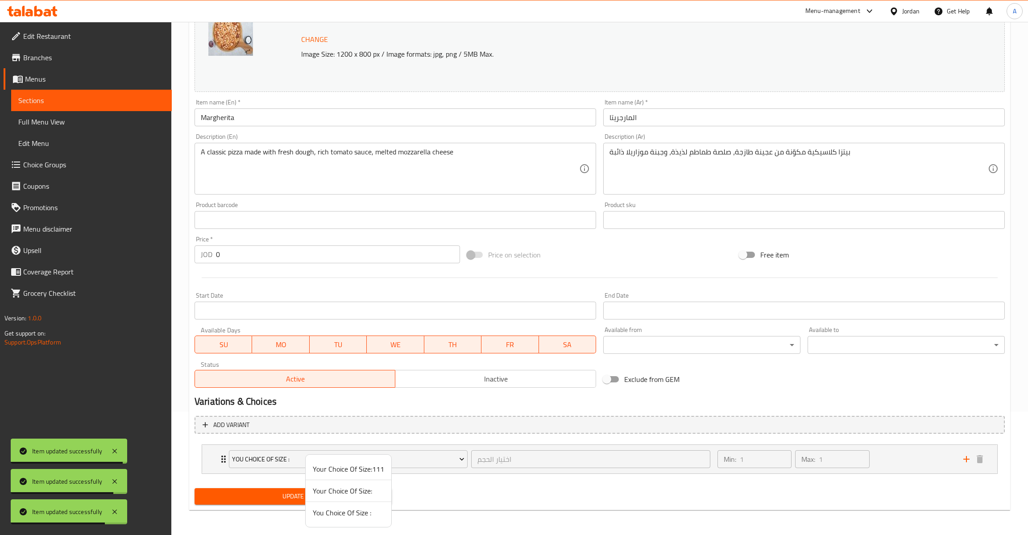
click at [337, 517] on span "You Choice Of Size :" at bounding box center [348, 512] width 71 height 11
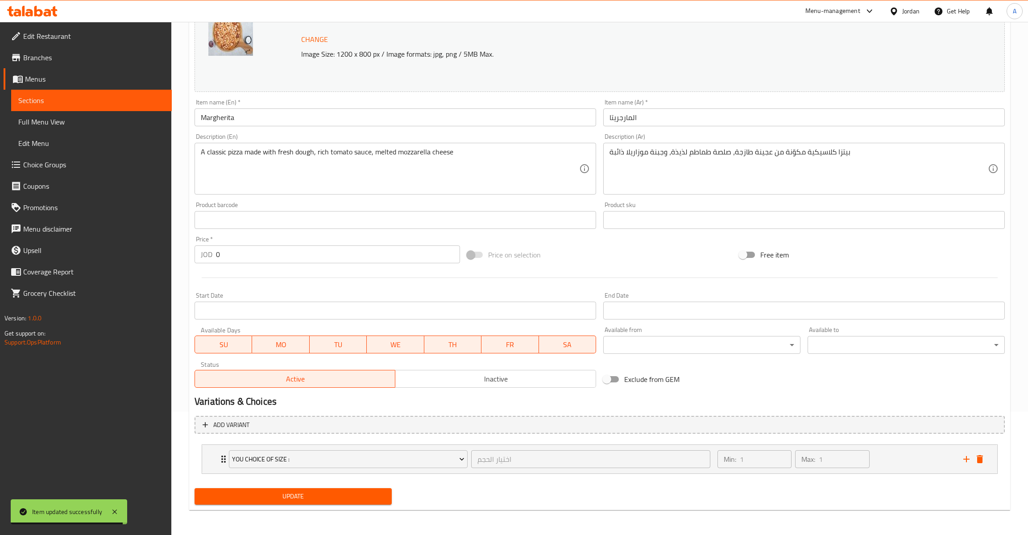
click at [249, 487] on div "Update" at bounding box center [293, 497] width 204 height 24
click at [266, 498] on span "Update" at bounding box center [293, 496] width 183 height 11
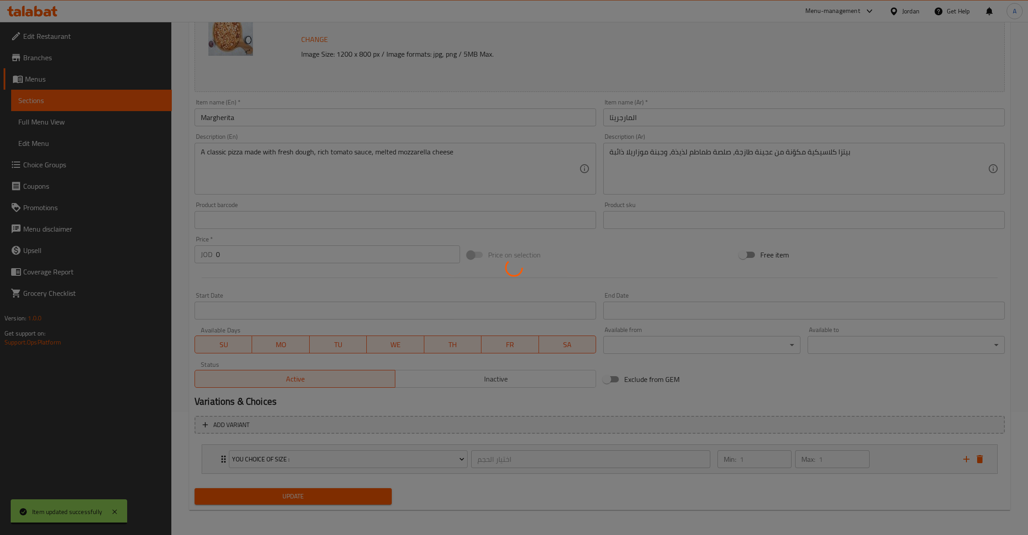
click at [266, 498] on div at bounding box center [514, 267] width 1028 height 535
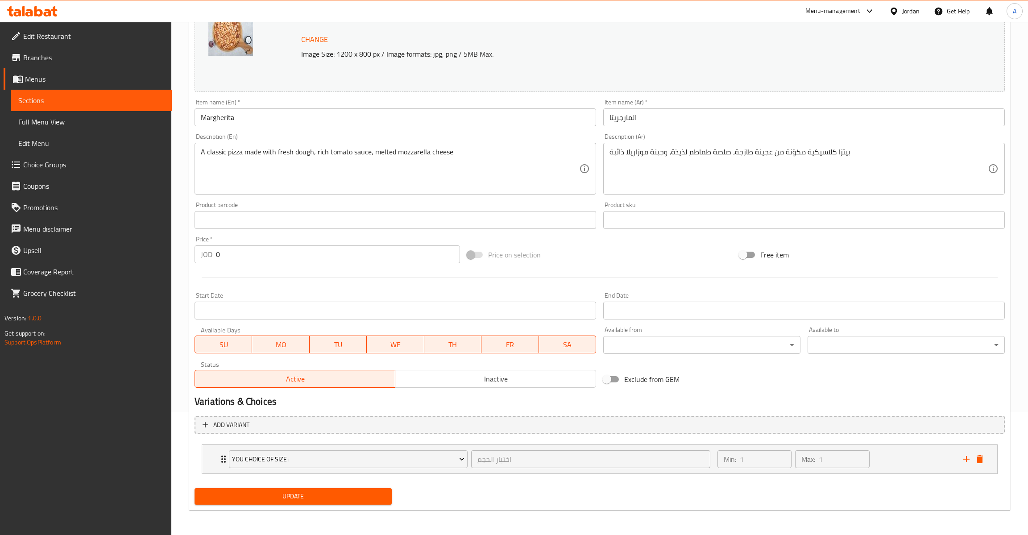
click at [266, 498] on div at bounding box center [514, 267] width 1028 height 535
click at [266, 498] on span "Update" at bounding box center [293, 496] width 183 height 11
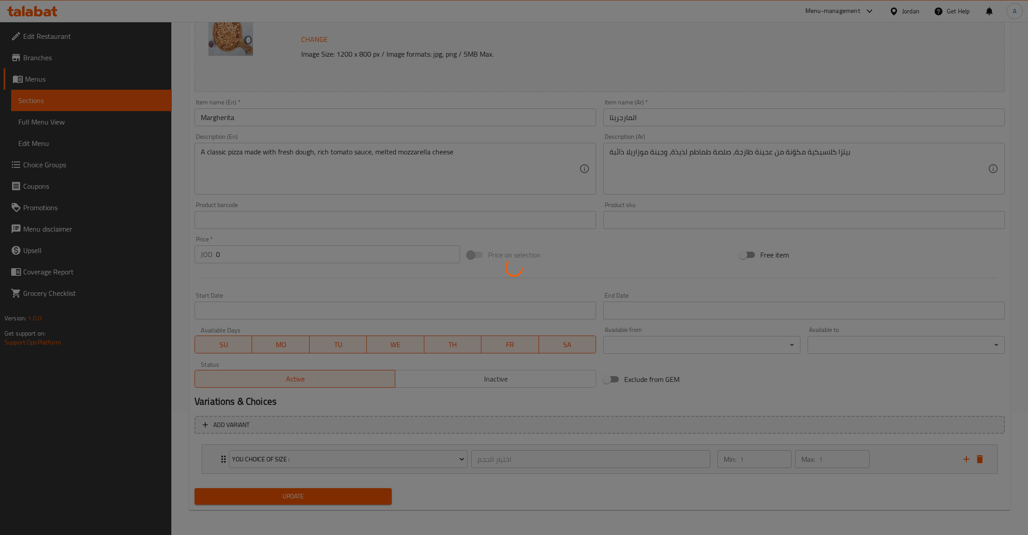
click at [266, 498] on div at bounding box center [514, 267] width 1028 height 535
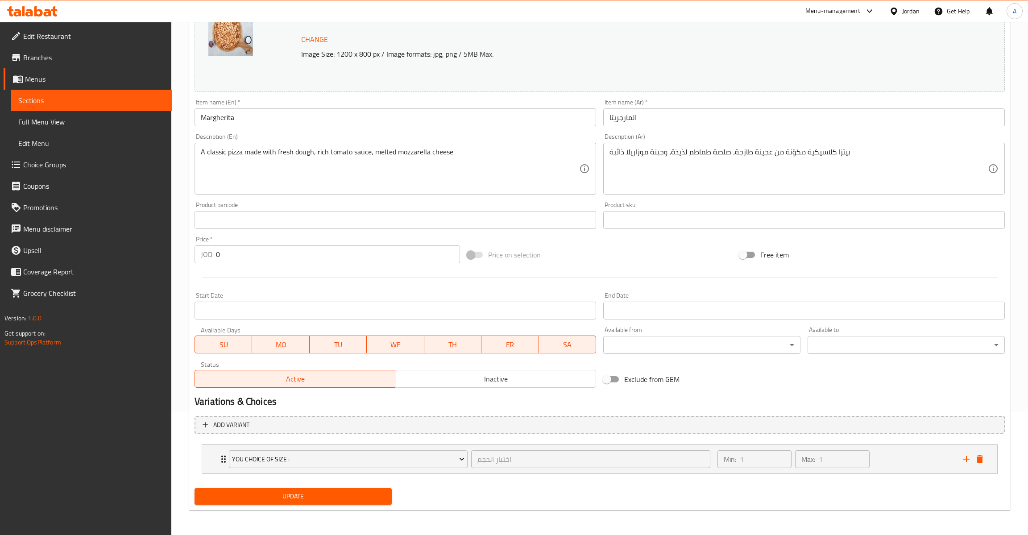
click at [266, 498] on div at bounding box center [514, 267] width 1028 height 535
click at [266, 498] on span "Update" at bounding box center [293, 496] width 183 height 11
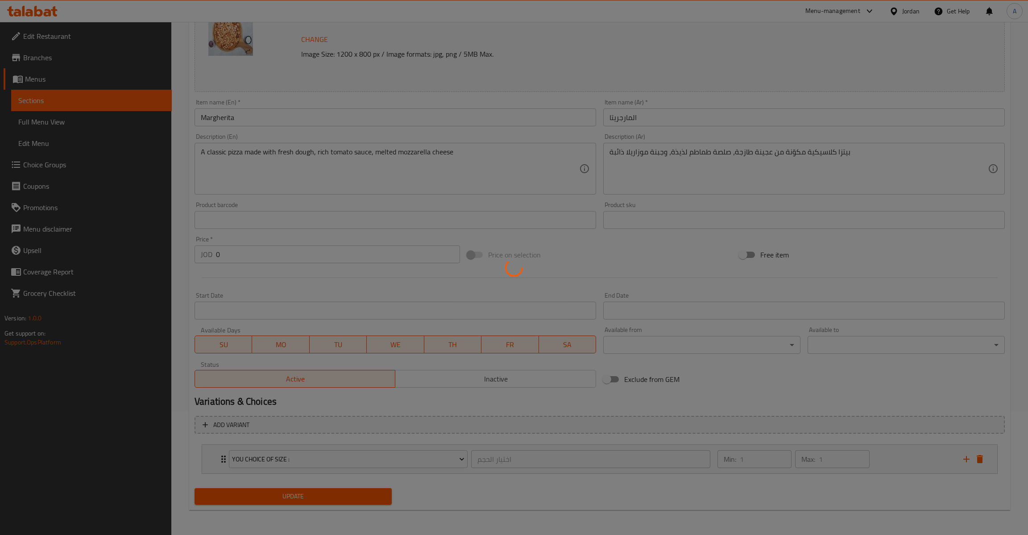
click at [266, 498] on div at bounding box center [514, 267] width 1028 height 535
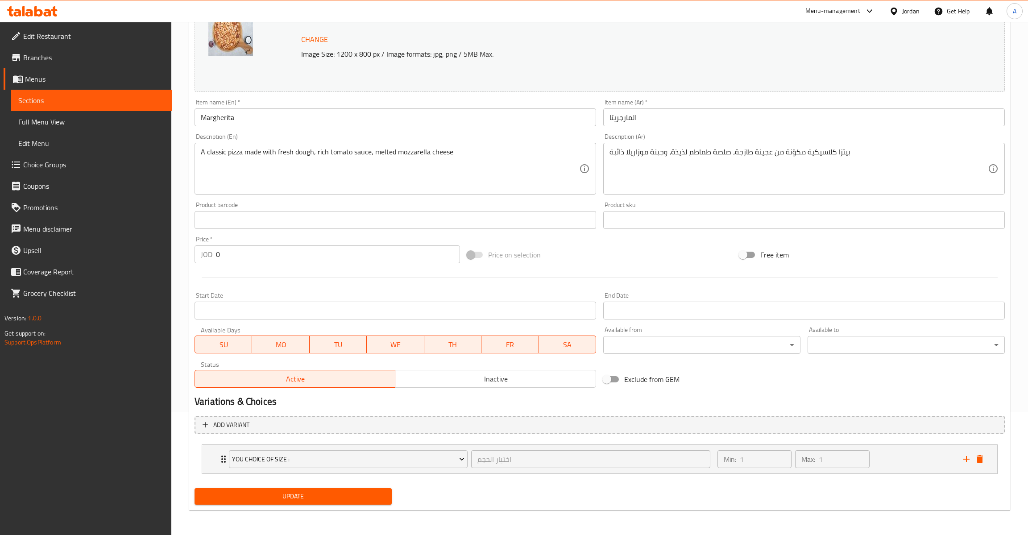
click at [266, 498] on div at bounding box center [514, 267] width 1028 height 535
click at [266, 498] on div "Home / Restaurants management / Menus / Sections / item / update Pizza section …" at bounding box center [599, 217] width 821 height 601
click at [51, 99] on span "Sections" at bounding box center [91, 100] width 146 height 11
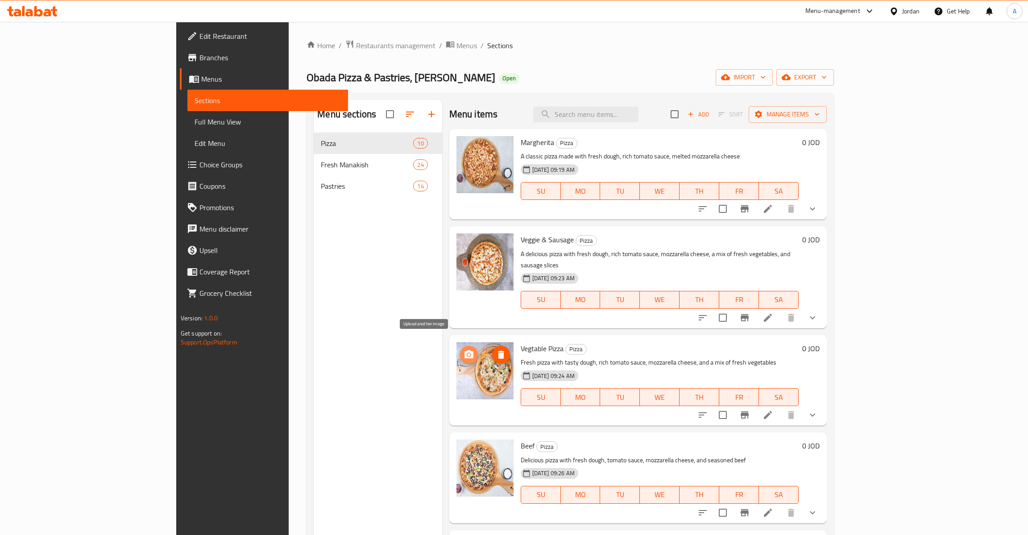
click at [464, 349] on icon "upload picture" at bounding box center [469, 354] width 11 height 11
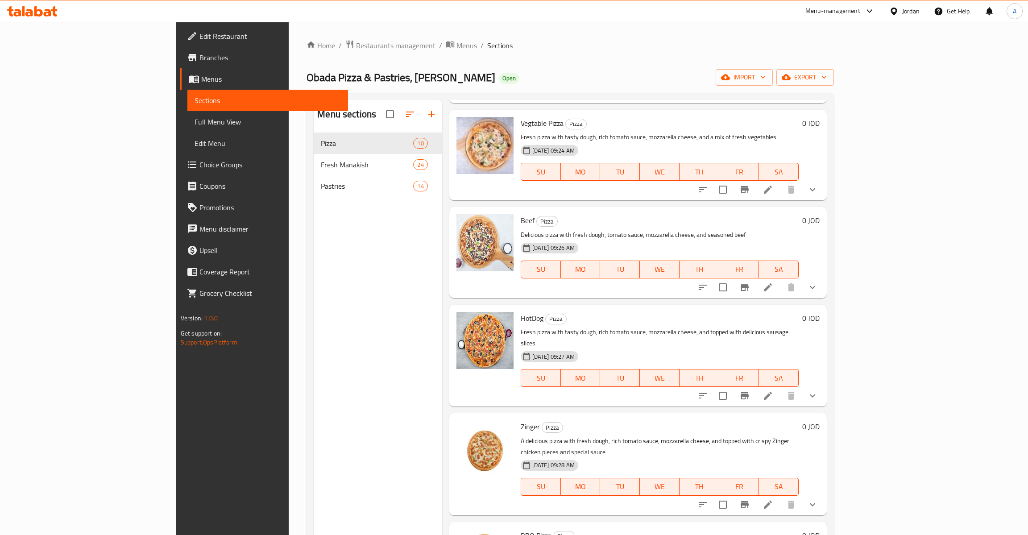
scroll to position [226, 0]
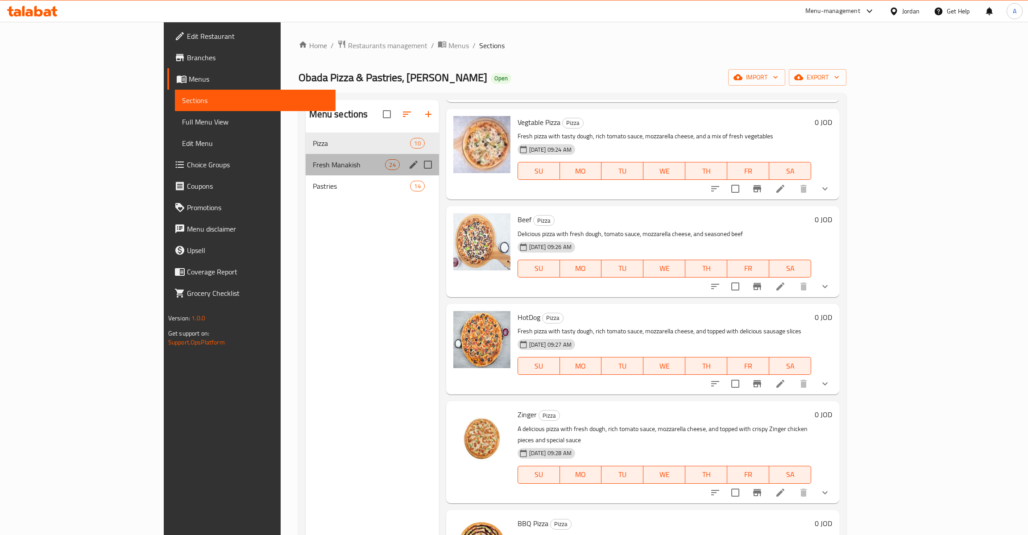
click at [306, 175] on div "Fresh Manakish 24" at bounding box center [372, 164] width 133 height 21
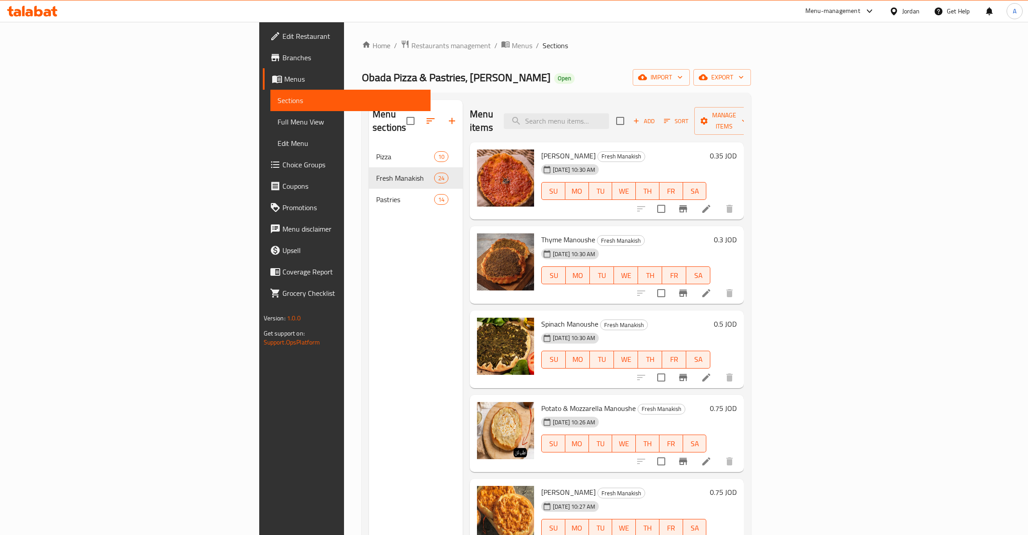
click at [737, 233] on h6 "0.3 JOD" at bounding box center [725, 239] width 23 height 12
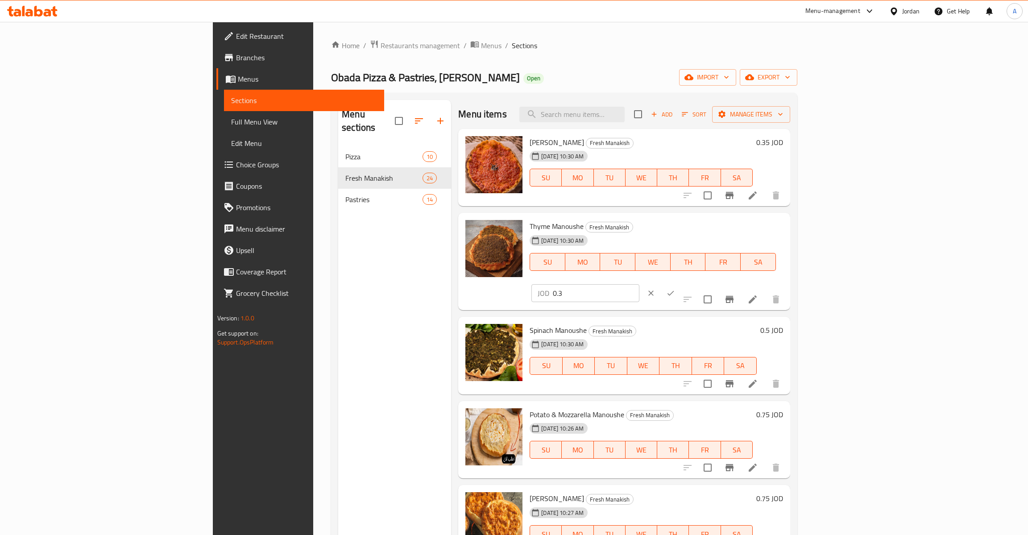
click at [640, 284] on input "0.3" at bounding box center [596, 293] width 87 height 18
type input "0.35"
click at [681, 283] on button "ok" at bounding box center [671, 293] width 20 height 20
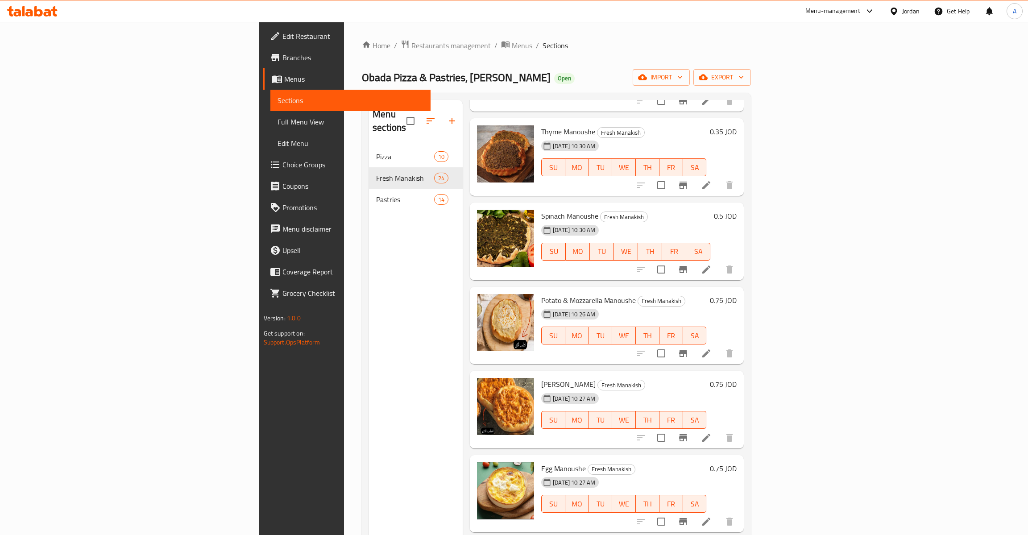
click at [369, 287] on div "Menu sections Pizza 10 Fresh Manakish 24 Pastries 14" at bounding box center [416, 367] width 94 height 535
